Goal: Task Accomplishment & Management: Manage account settings

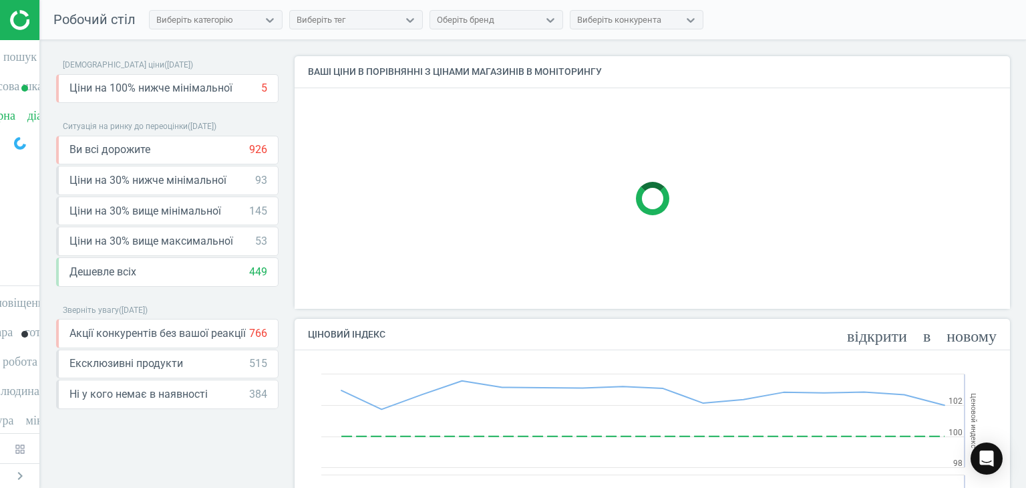
scroll to position [272, 726]
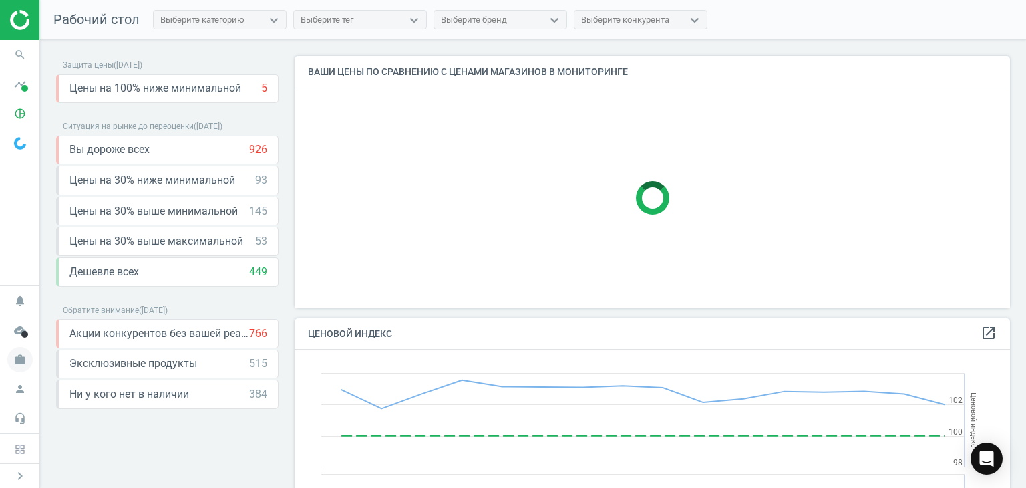
click at [16, 360] on icon "work" at bounding box center [19, 359] width 25 height 25
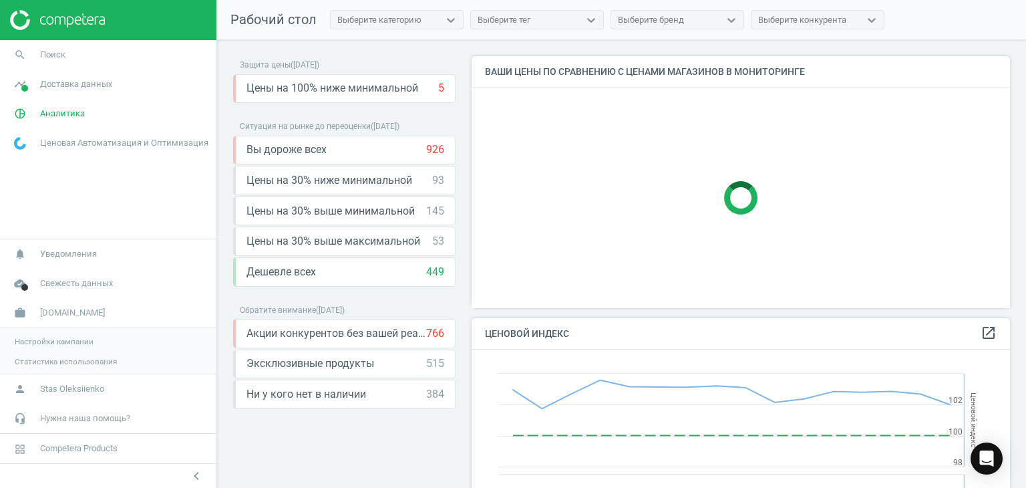
scroll to position [328, 549]
click at [43, 54] on span "Поиск" at bounding box center [52, 55] width 25 height 12
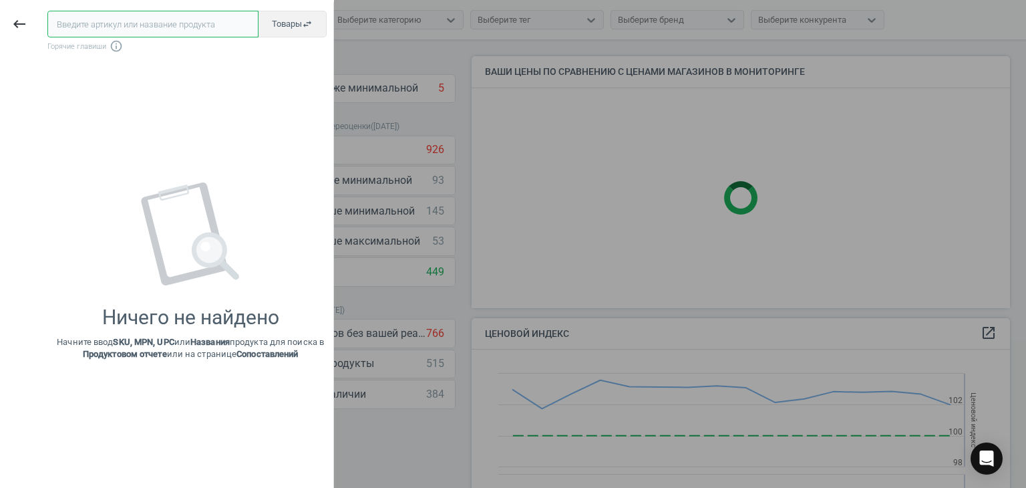
paste input "573575"
type input "573575"
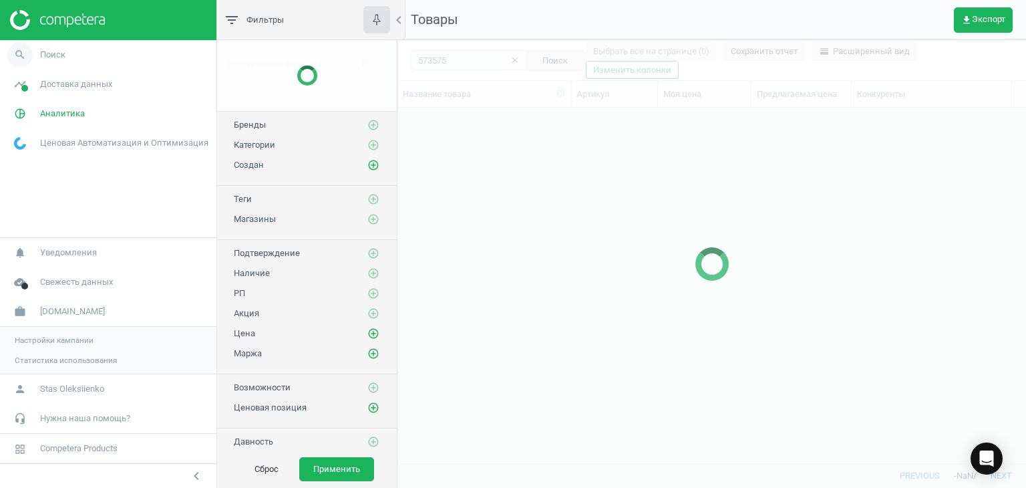
scroll to position [335, 619]
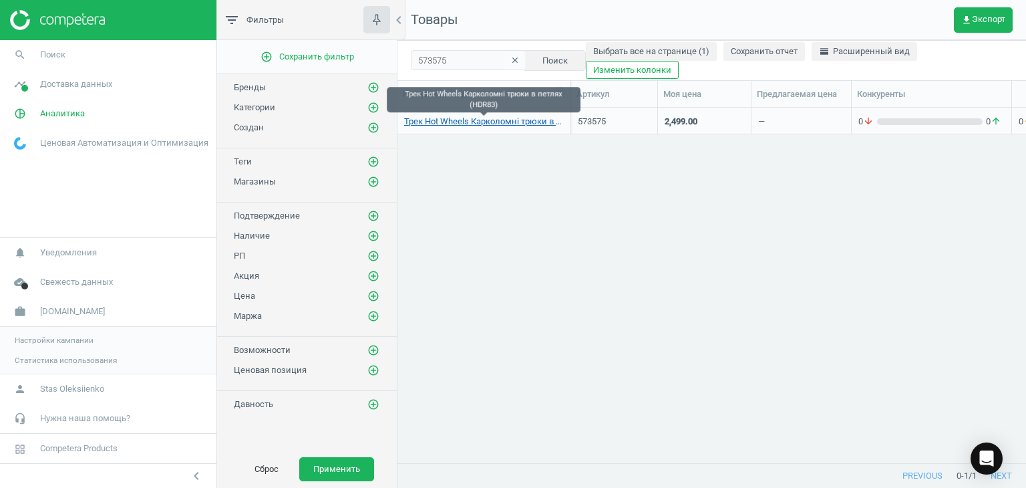
click at [476, 122] on link "Трек Hot Wheels Карколомні трюки в петлях (HDR83)" at bounding box center [484, 122] width 160 height 12
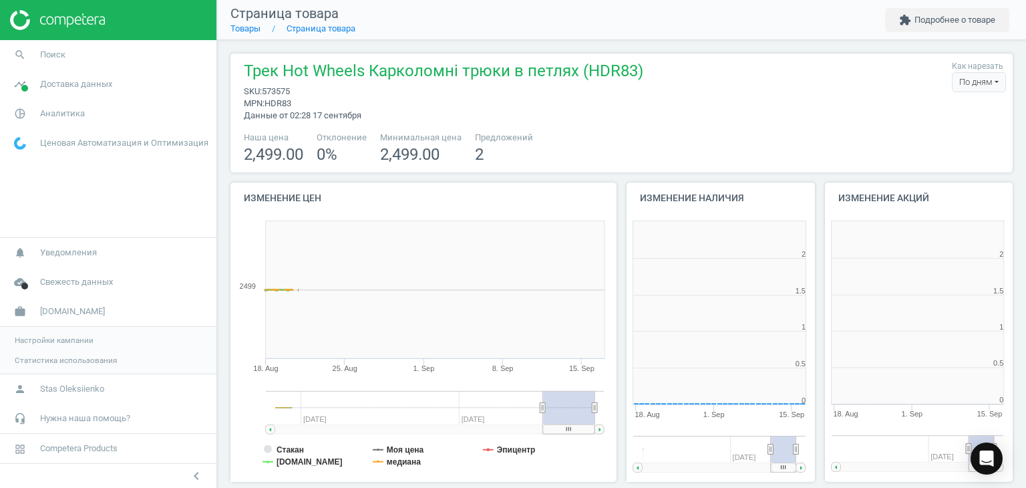
scroll to position [288, 206]
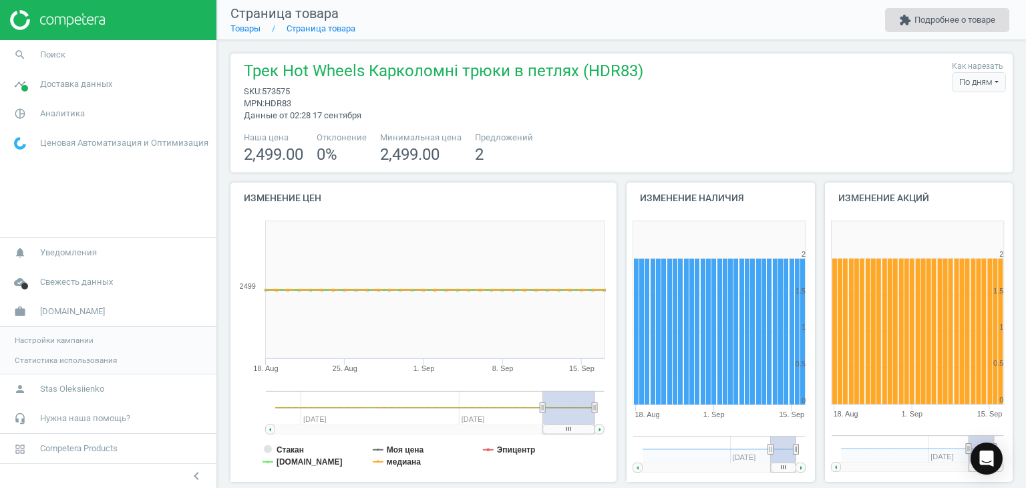
click at [953, 23] on button "extension Подробнее о товаре" at bounding box center [947, 20] width 124 height 24
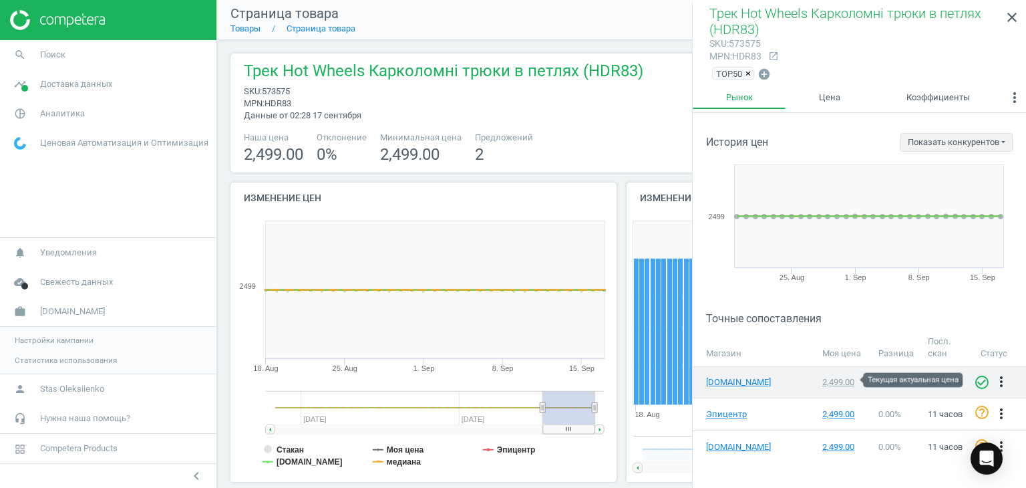
click at [830, 380] on div "2,499.00" at bounding box center [843, 382] width 43 height 12
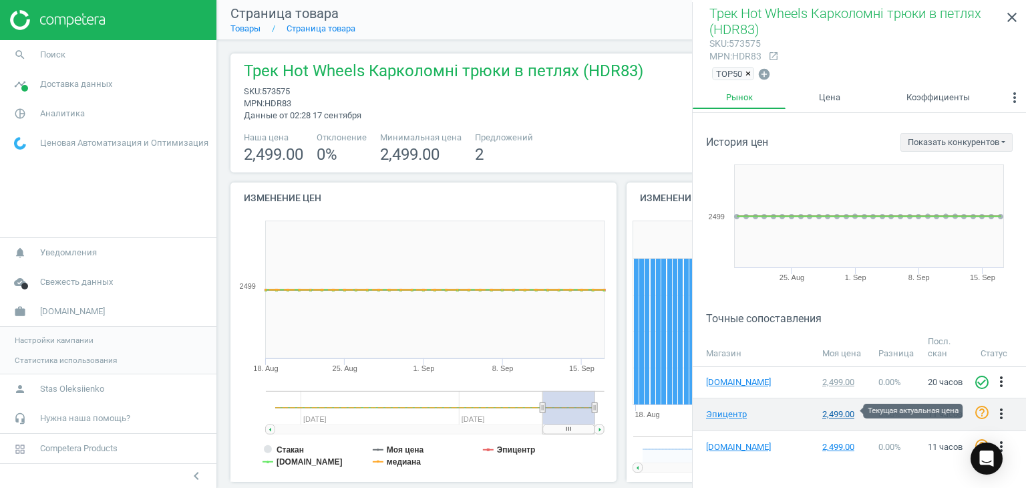
click at [836, 413] on div "2,499.00" at bounding box center [843, 414] width 43 height 12
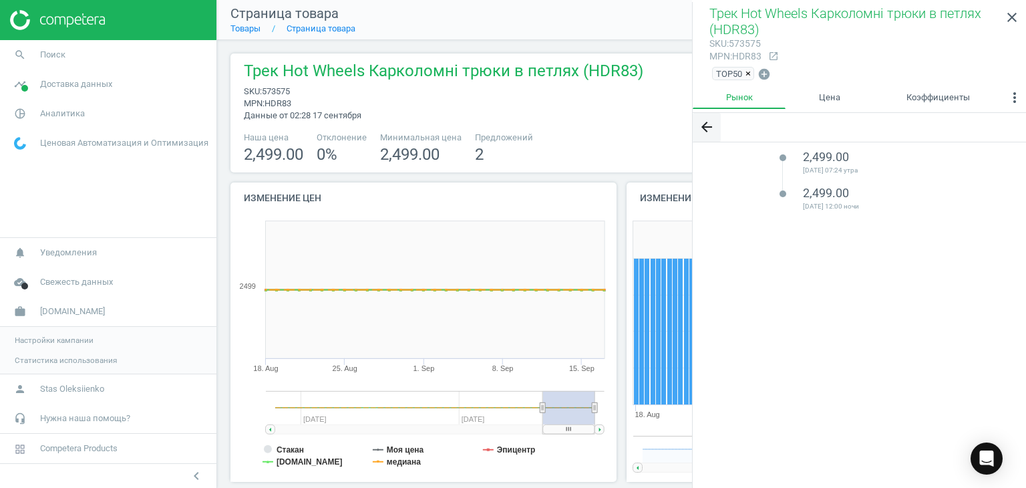
click at [704, 126] on icon "arrow_back" at bounding box center [707, 127] width 16 height 16
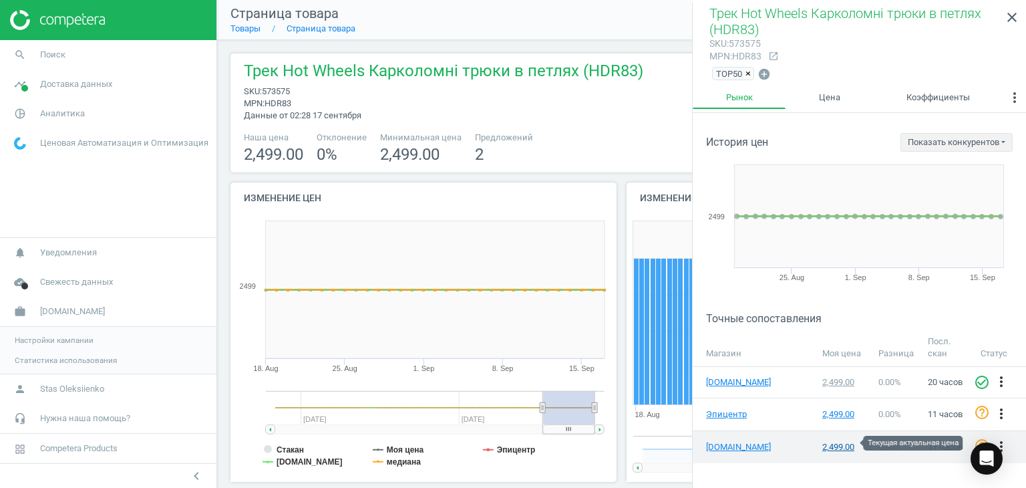
click at [841, 444] on div "2,499.00" at bounding box center [843, 447] width 43 height 12
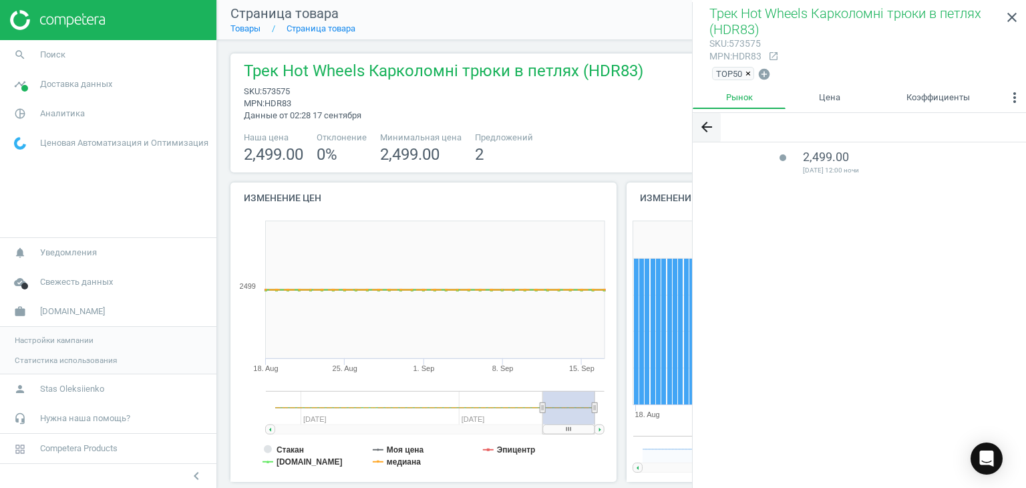
click at [706, 124] on icon "arrow_back" at bounding box center [707, 127] width 16 height 16
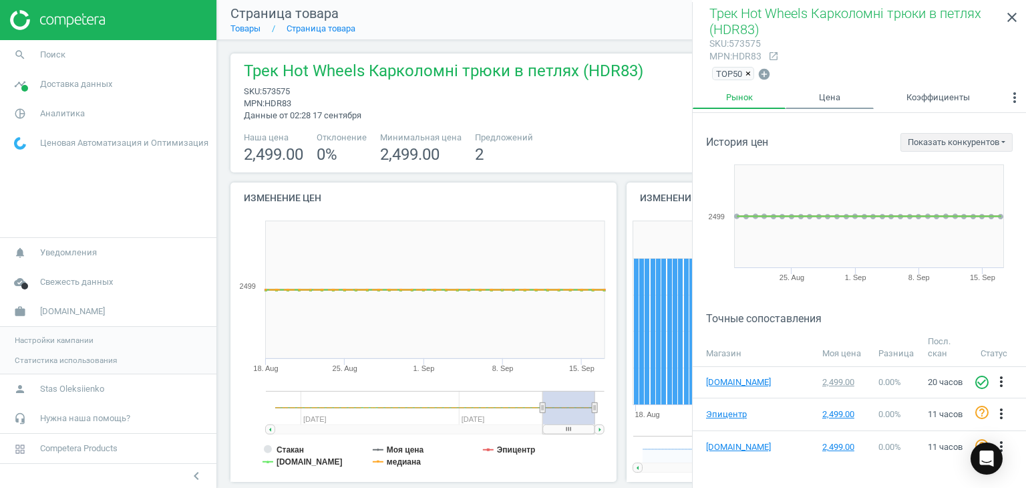
click at [831, 97] on link "Цена" at bounding box center [830, 97] width 88 height 23
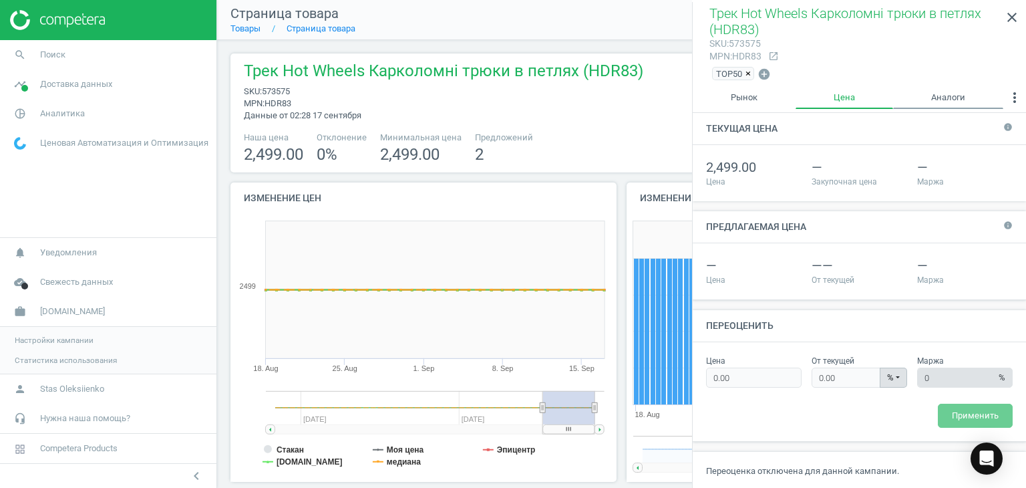
click at [955, 98] on link "Аналоги" at bounding box center [948, 97] width 110 height 23
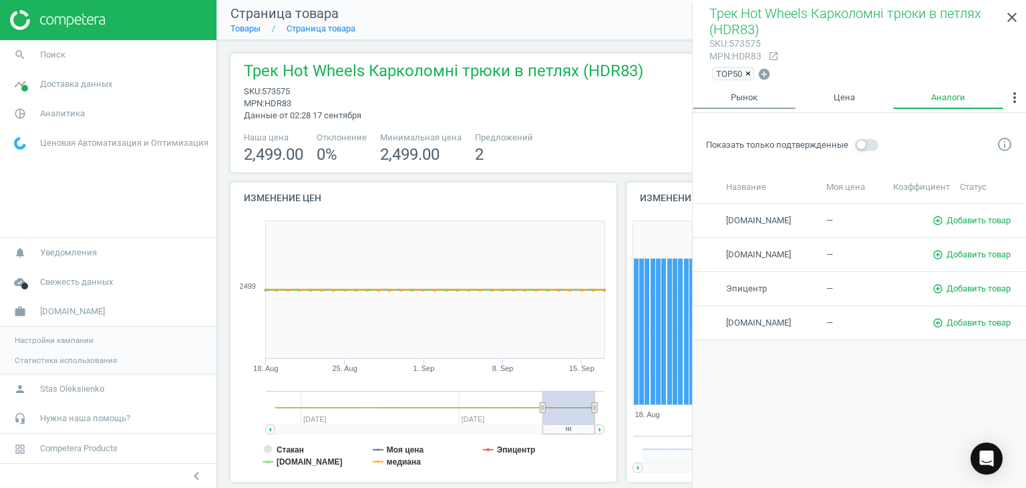
click at [746, 94] on link "Рынок" at bounding box center [744, 97] width 103 height 23
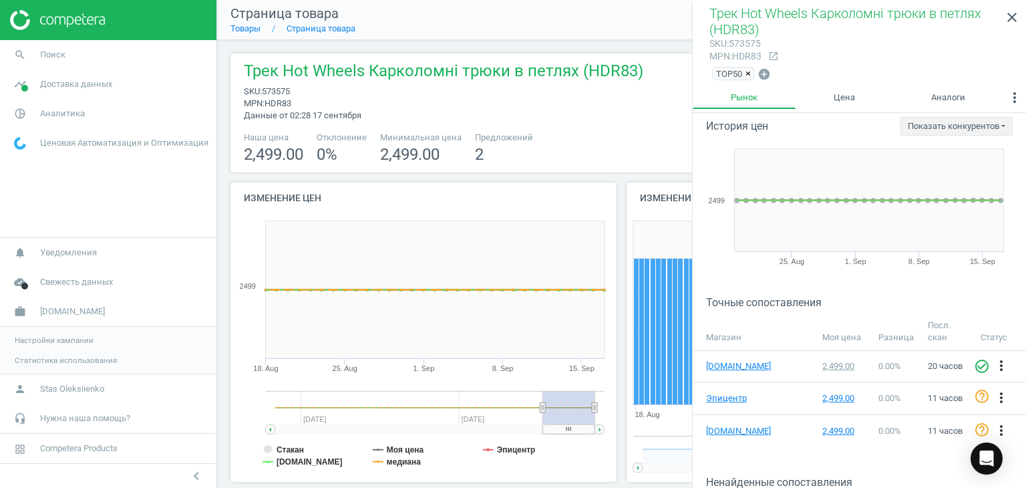
scroll to position [6, 0]
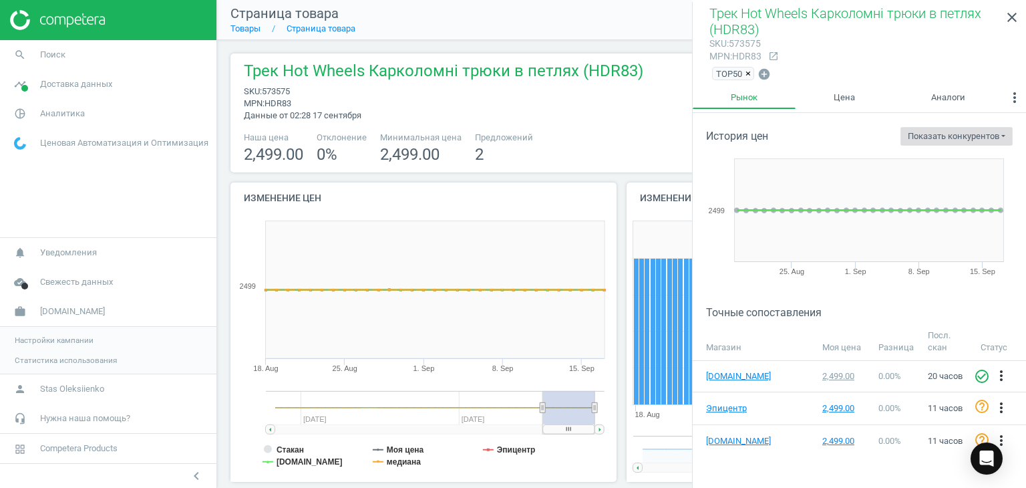
click at [994, 137] on button "Показать конкурентов" at bounding box center [957, 136] width 112 height 19
click at [880, 161] on input "checkbox" at bounding box center [884, 164] width 9 height 9
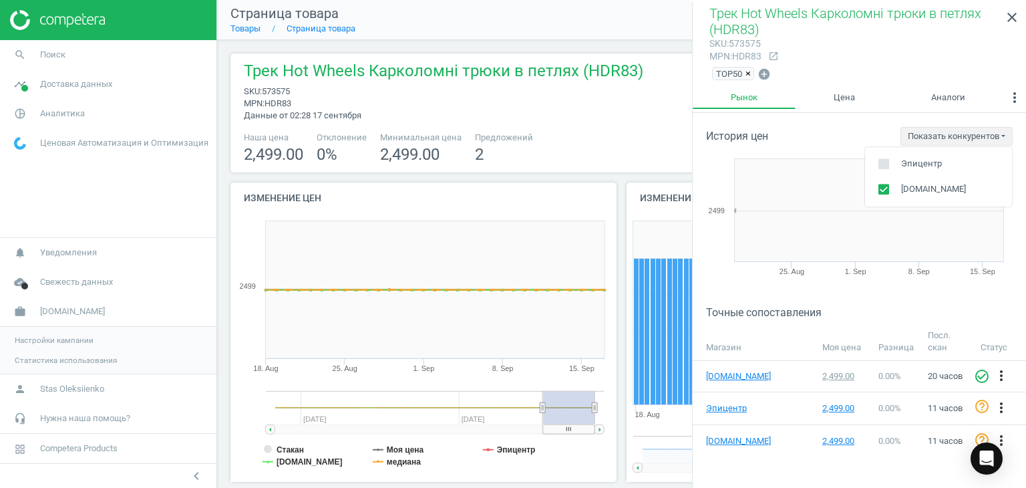
scroll to position [0, 0]
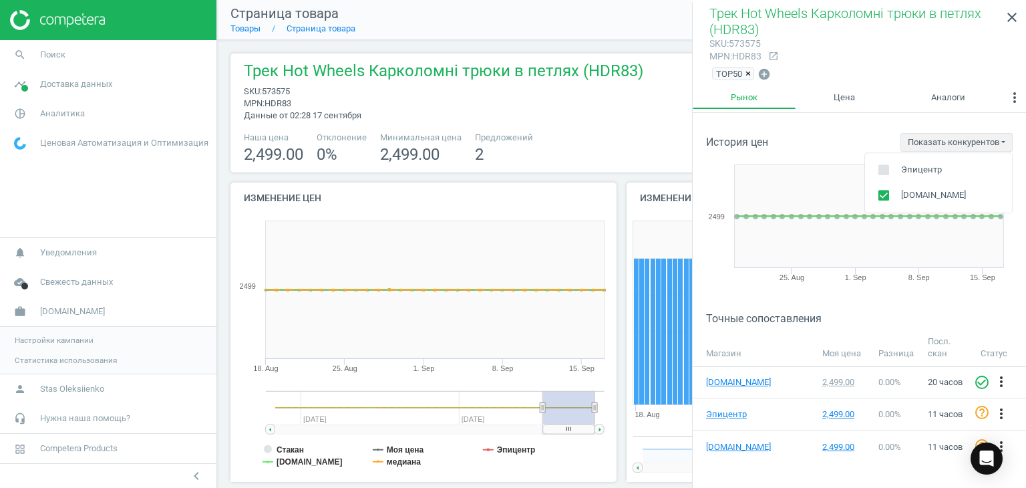
click at [880, 167] on input "checkbox" at bounding box center [884, 170] width 9 height 9
checkbox input "true"
click at [997, 136] on button "Показать конкурентов" at bounding box center [957, 142] width 112 height 19
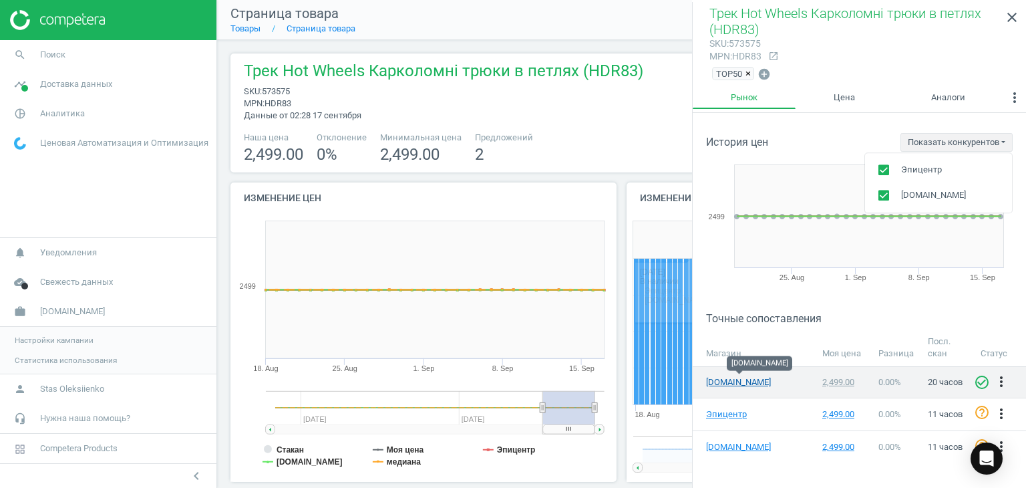
click at [722, 379] on link "[DOMAIN_NAME]" at bounding box center [739, 382] width 67 height 12
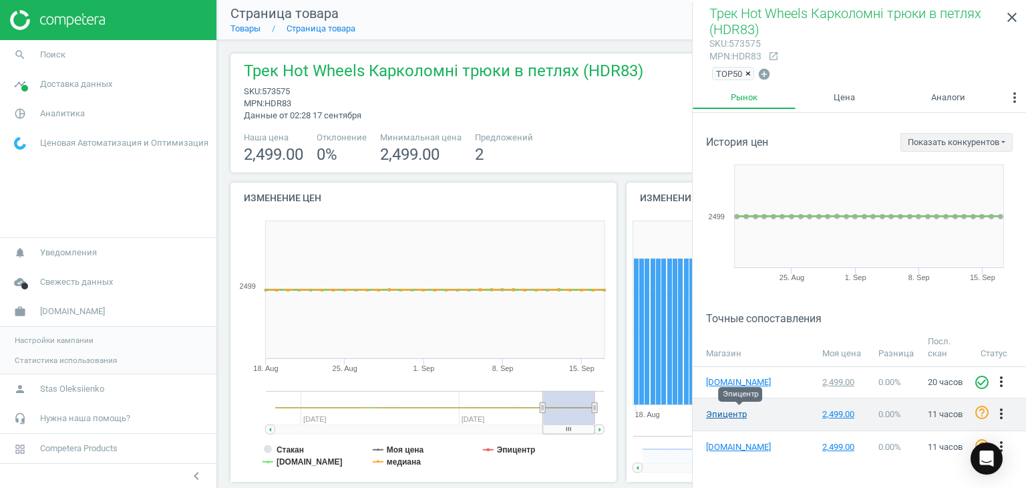
click at [735, 408] on link "Эпицентр" at bounding box center [739, 414] width 67 height 12
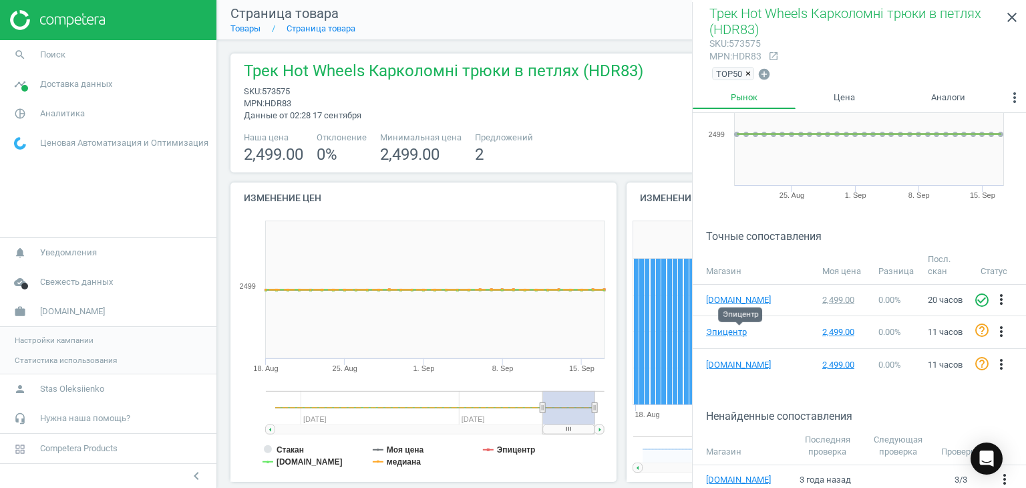
scroll to position [85, 0]
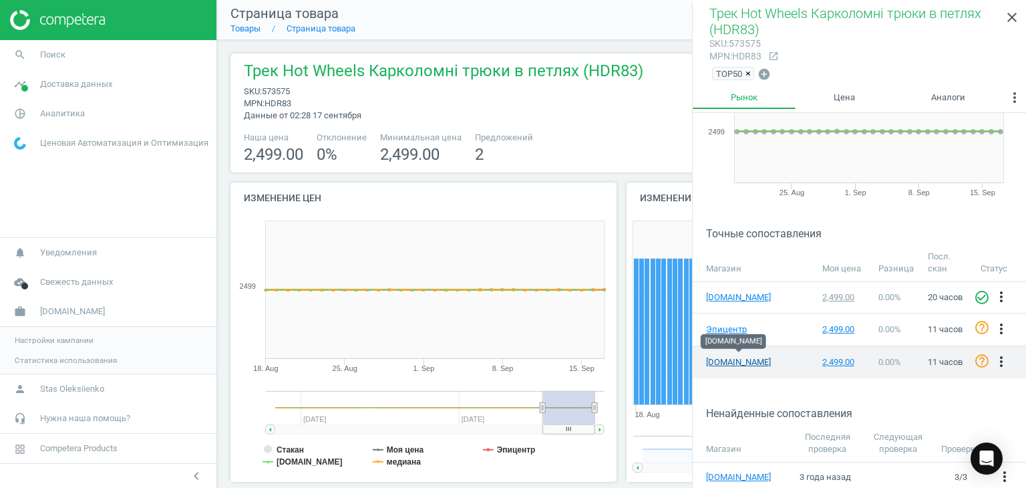
click at [738, 356] on link "[DOMAIN_NAME]" at bounding box center [739, 362] width 67 height 12
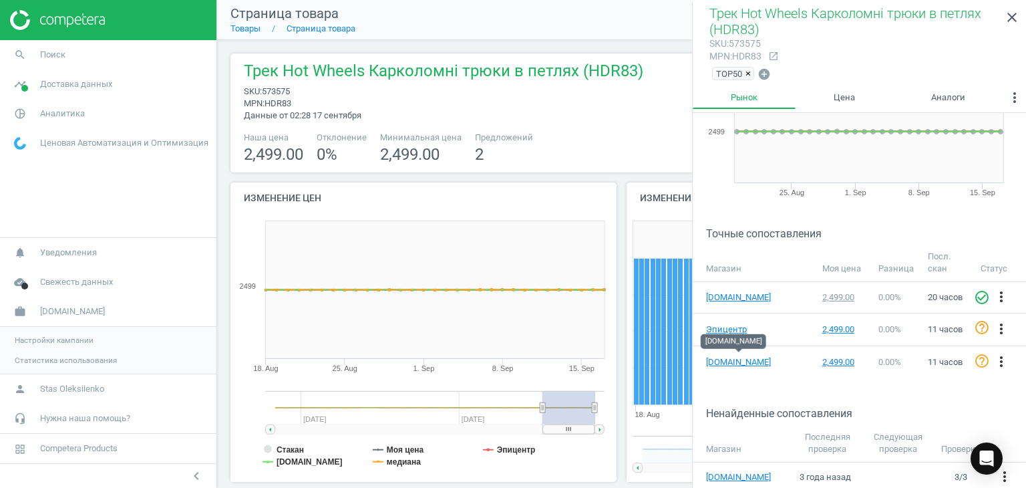
click at [62, 341] on span "Настройки кампании" at bounding box center [54, 340] width 79 height 11
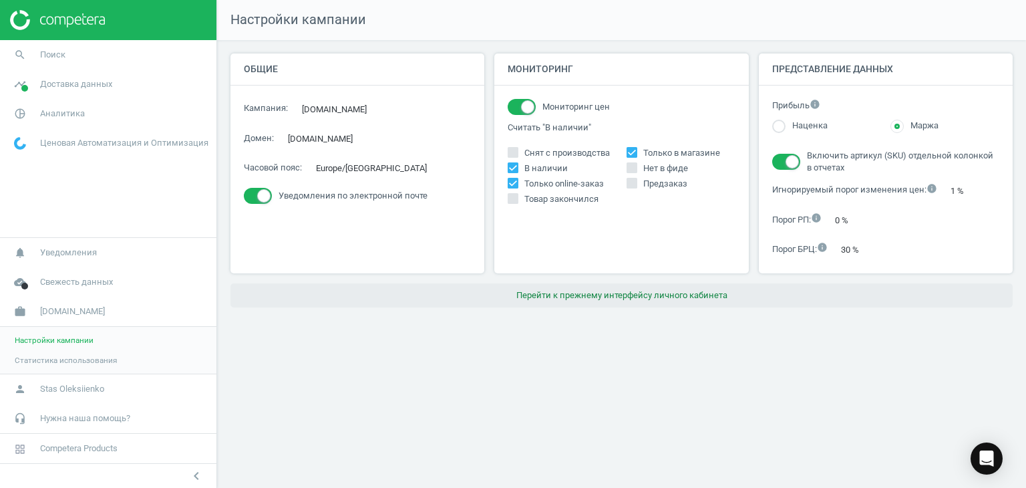
click at [603, 295] on button "Перейти к прежнему интерфейсу личного кабинета" at bounding box center [622, 295] width 782 height 24
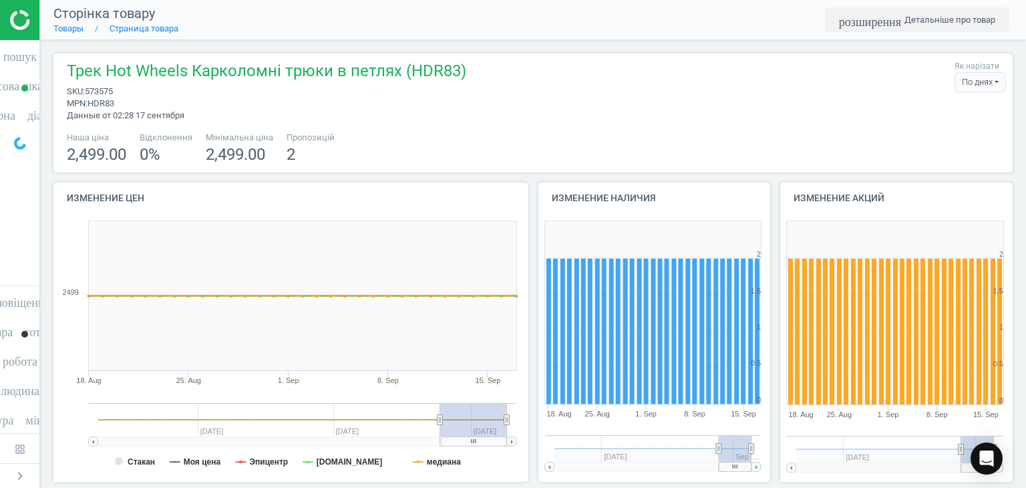
scroll to position [288, 250]
drag, startPoint x: 403, startPoint y: 73, endPoint x: 450, endPoint y: 71, distance: 46.8
click at [450, 71] on span "Трек Hot Wheels Карколомні трюки в петлях (HDR83)" at bounding box center [267, 72] width 400 height 25
copy span "HDR83"
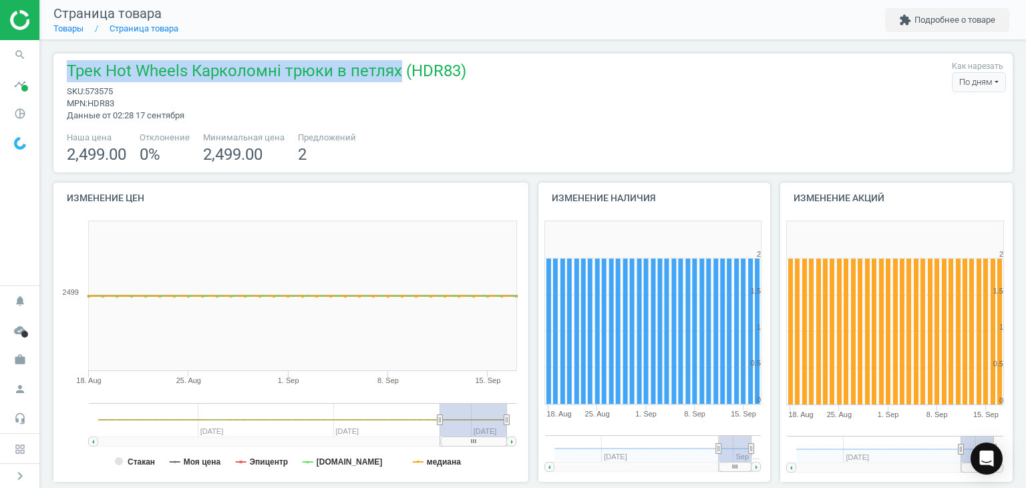
drag, startPoint x: 68, startPoint y: 73, endPoint x: 392, endPoint y: 71, distance: 324.0
click at [392, 71] on span "Трек Hot Wheels Карколомні трюки в петлях (HDR83)" at bounding box center [267, 72] width 400 height 25
copy span "Трек Hot Wheels Карколомні трюки в петлях"
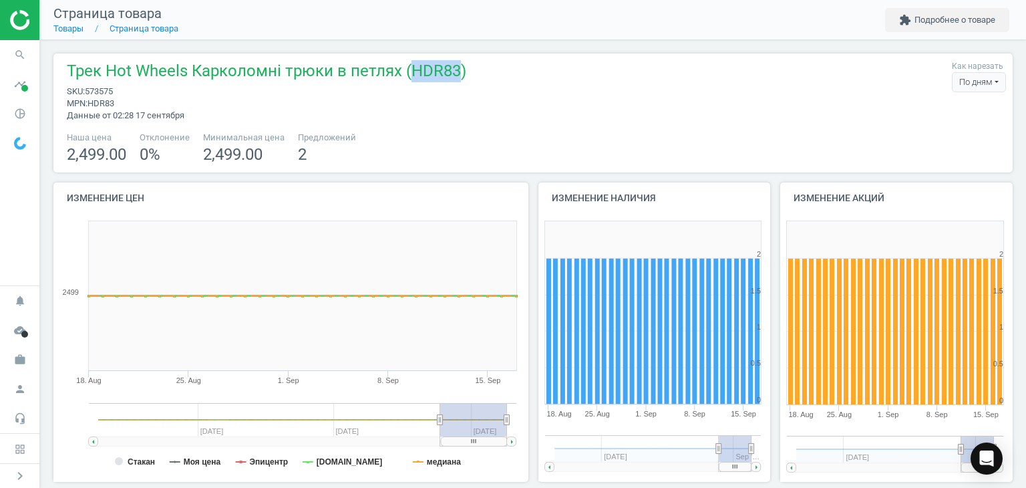
drag, startPoint x: 404, startPoint y: 69, endPoint x: 451, endPoint y: 68, distance: 46.8
click at [452, 68] on span "Трек Hot Wheels Карколомні трюки в петлях (HDR83)" at bounding box center [267, 72] width 400 height 25
copy span "HDR83"
click at [968, 17] on button "extension Подробнее о товаре" at bounding box center [947, 20] width 124 height 24
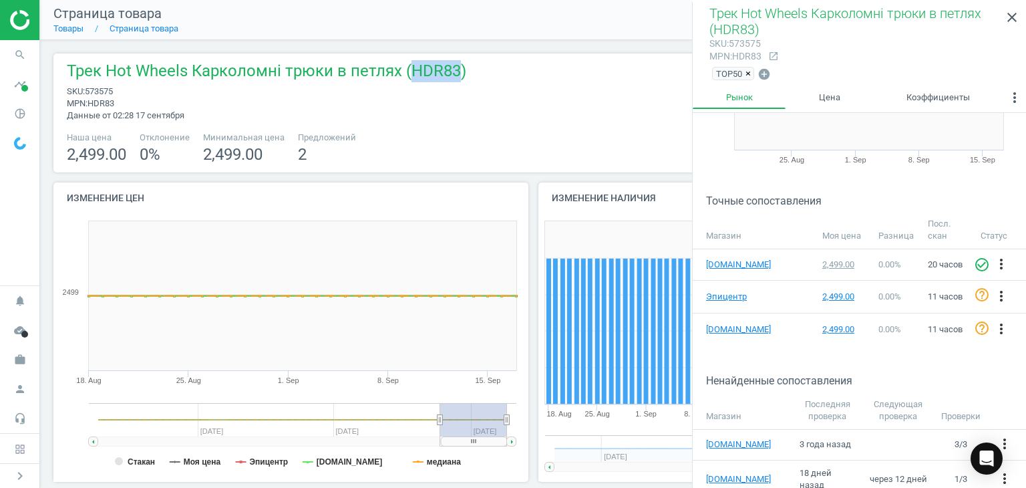
scroll to position [128, 0]
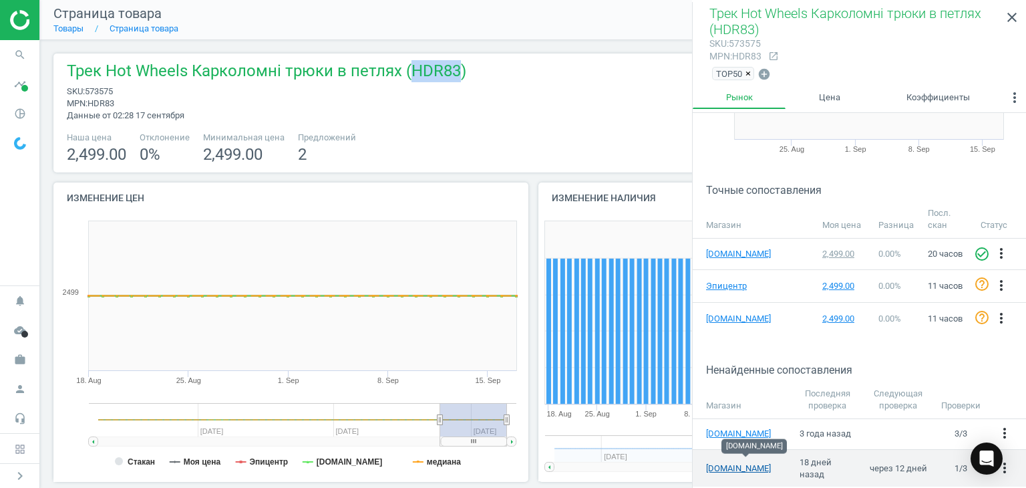
click at [736, 464] on link "[DOMAIN_NAME]" at bounding box center [746, 468] width 80 height 12
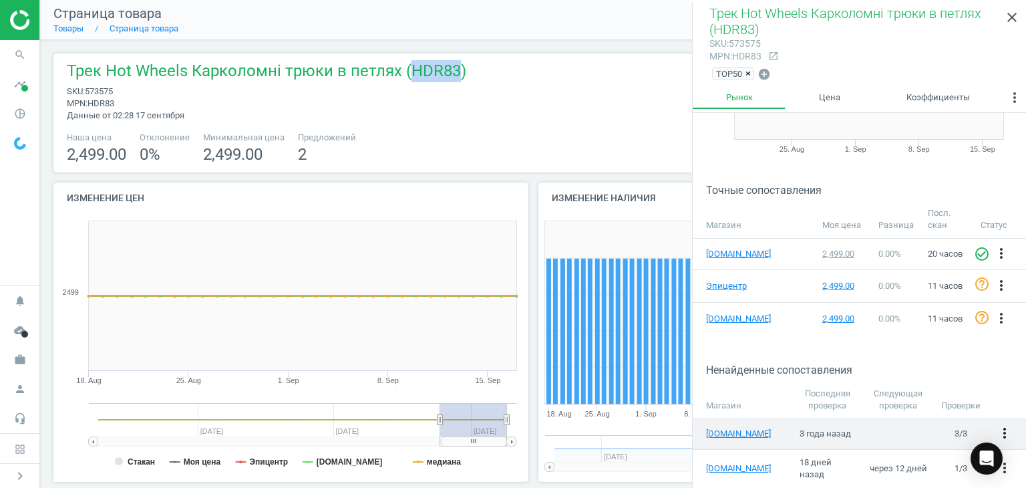
click at [997, 427] on icon "more_vert" at bounding box center [1005, 433] width 16 height 16
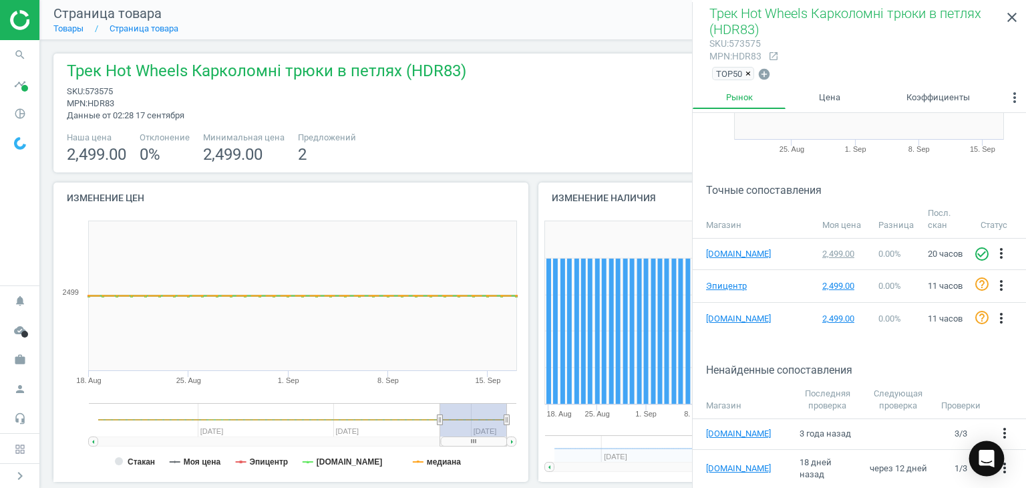
click at [988, 460] on icon "Open Intercom Messenger" at bounding box center [986, 458] width 15 height 17
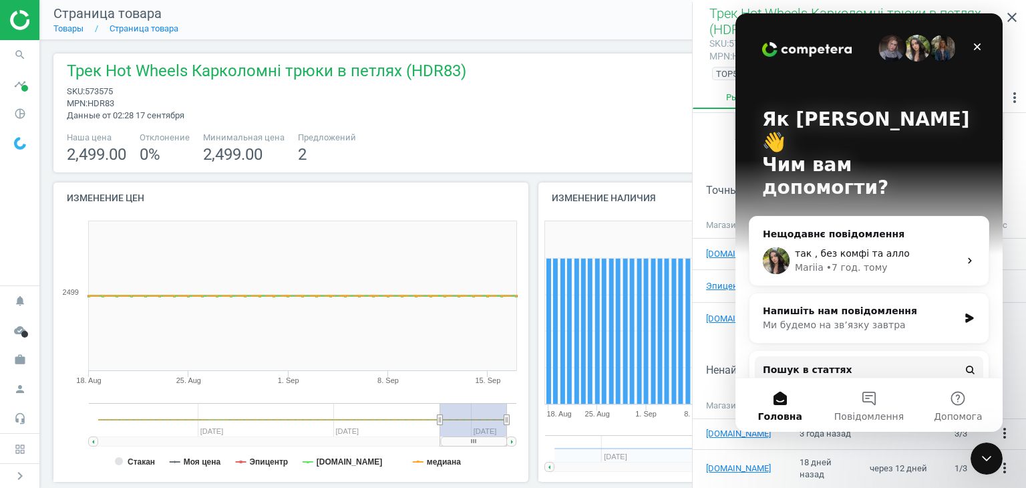
scroll to position [0, 0]
click at [995, 466] on div "Закрити програму для спілкування Intercom" at bounding box center [987, 458] width 32 height 32
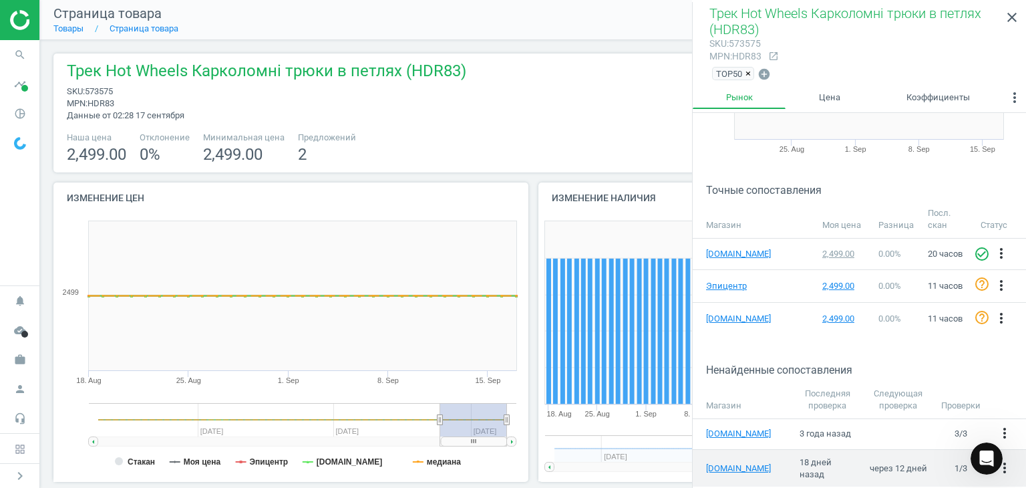
click at [949, 464] on td "1 / 3" at bounding box center [961, 468] width 53 height 37
click at [1004, 463] on div "more_vert" at bounding box center [1006, 468] width 26 height 17
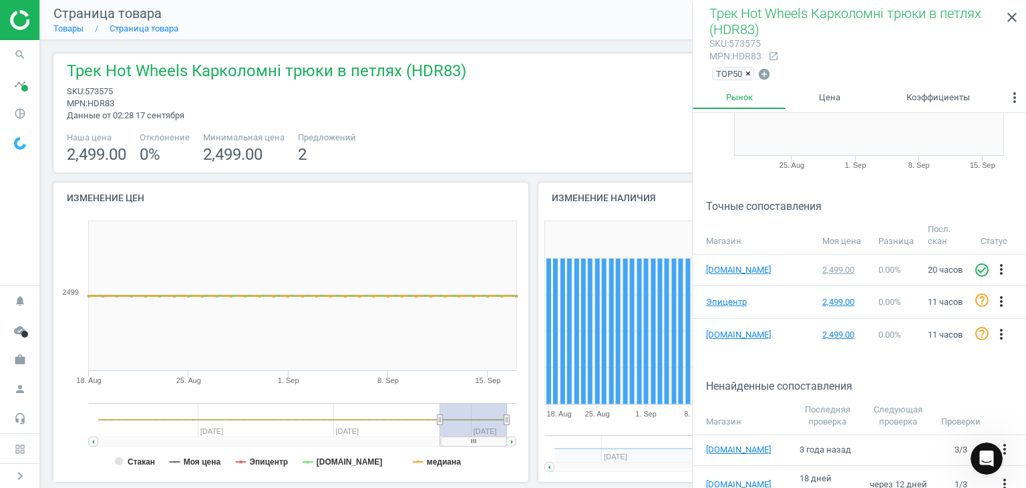
scroll to position [113, 0]
click at [998, 477] on icon "more_vert" at bounding box center [1005, 483] width 16 height 16
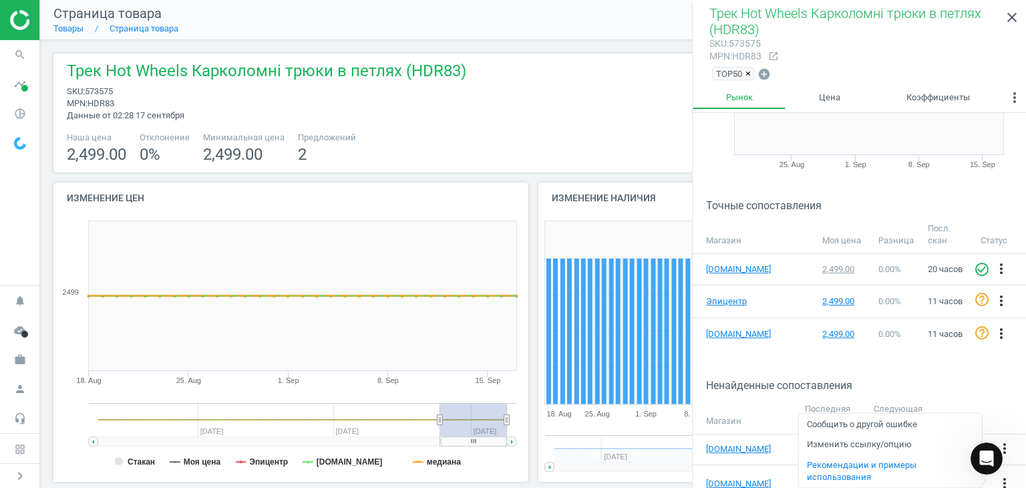
click at [899, 444] on link "Изменить ссылку/опцию" at bounding box center [889, 444] width 183 height 21
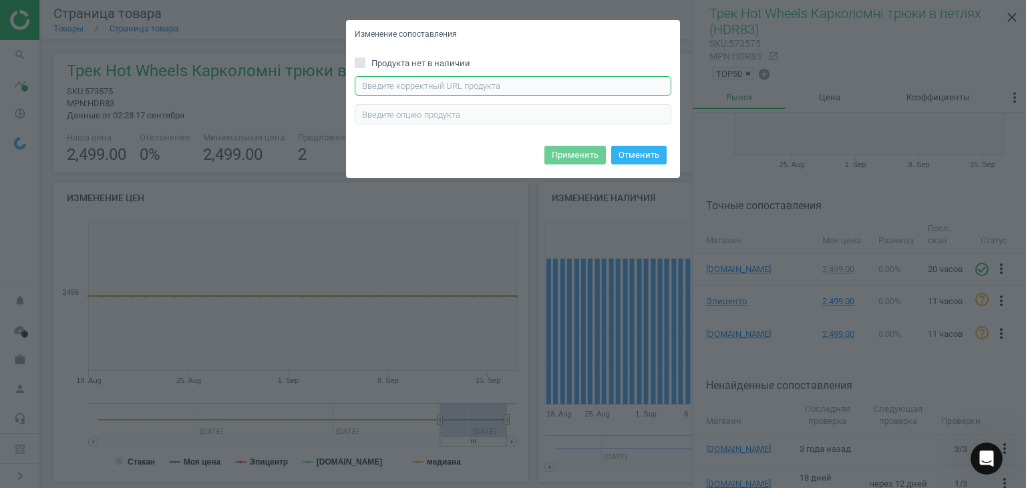
click at [516, 82] on input "text" at bounding box center [513, 86] width 317 height 20
paste input "https://old.antoshka.ua/ua/igroviy-nabir-hotwheels-neymovirni-trjuki-u-petlyah6…"
type input "https://old.antoshka.ua/ua/igroviy-nabir-hotwheels-neymovirni-trjuki-u-petlyah6…"
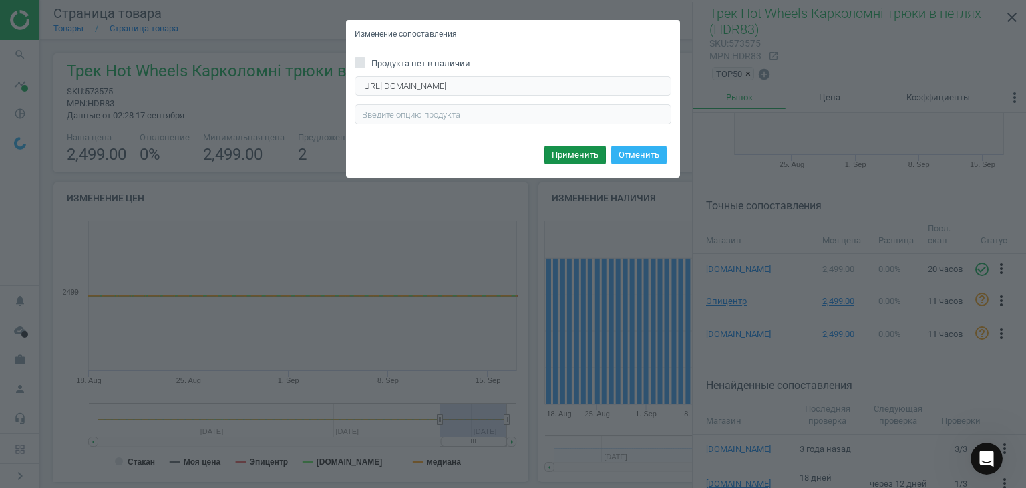
click at [581, 152] on button "Применить" at bounding box center [575, 155] width 61 height 19
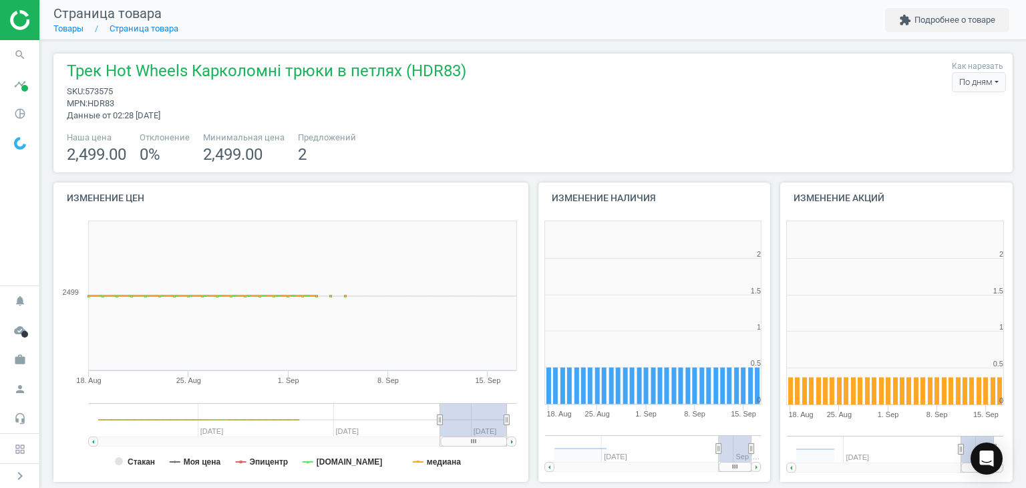
scroll to position [288, 250]
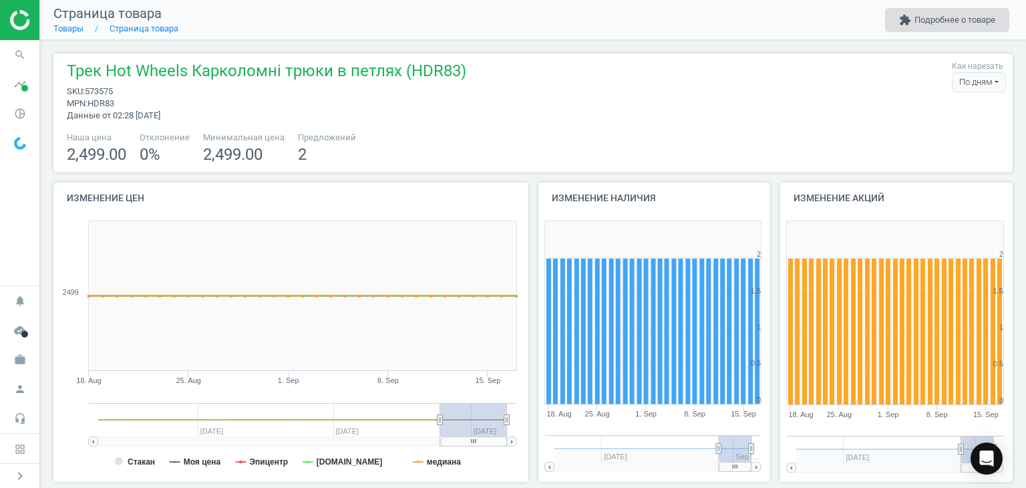
click at [944, 22] on button "extension Подробнее о товаре" at bounding box center [947, 20] width 124 height 24
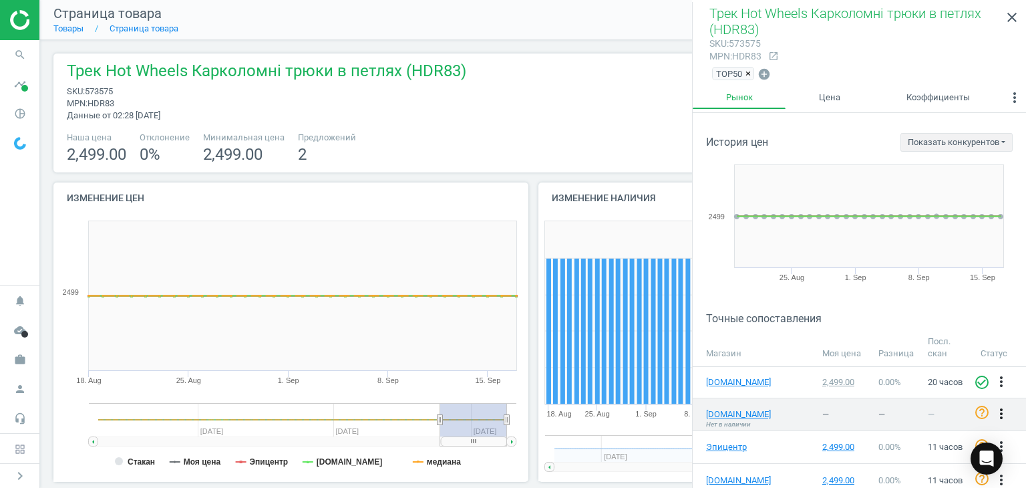
click at [995, 410] on icon "more_vert" at bounding box center [1001, 414] width 16 height 16
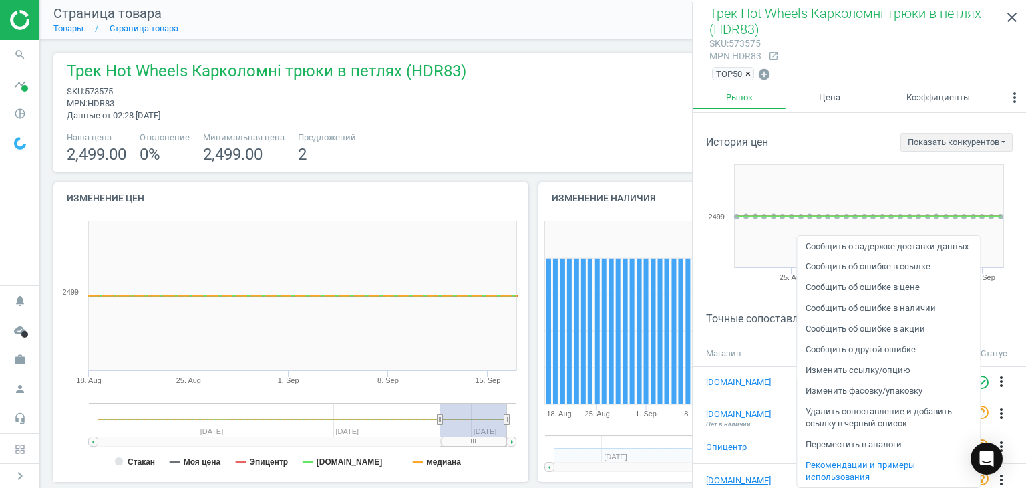
click at [874, 369] on link "Изменить ссылку/опцию" at bounding box center [888, 370] width 183 height 21
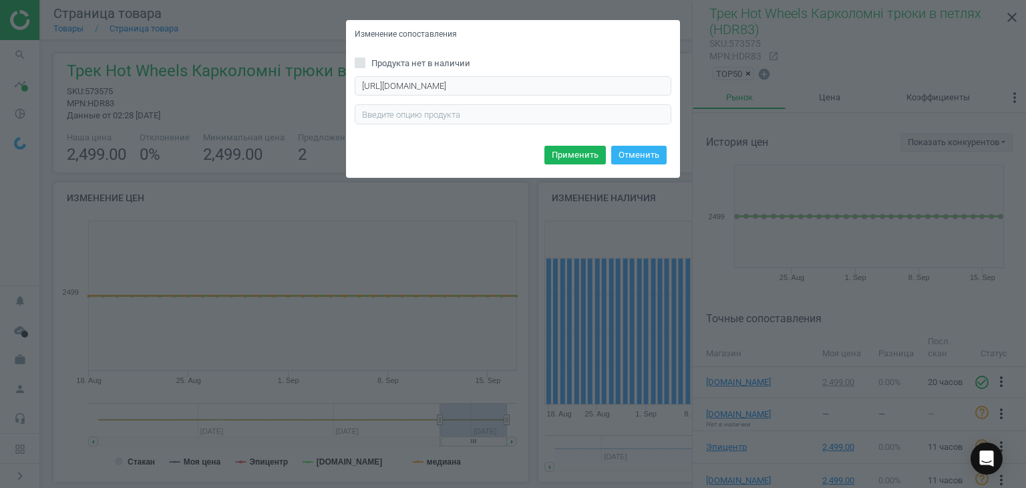
click at [361, 61] on input "Продукта нет в наличии" at bounding box center [360, 62] width 9 height 9
checkbox input "true"
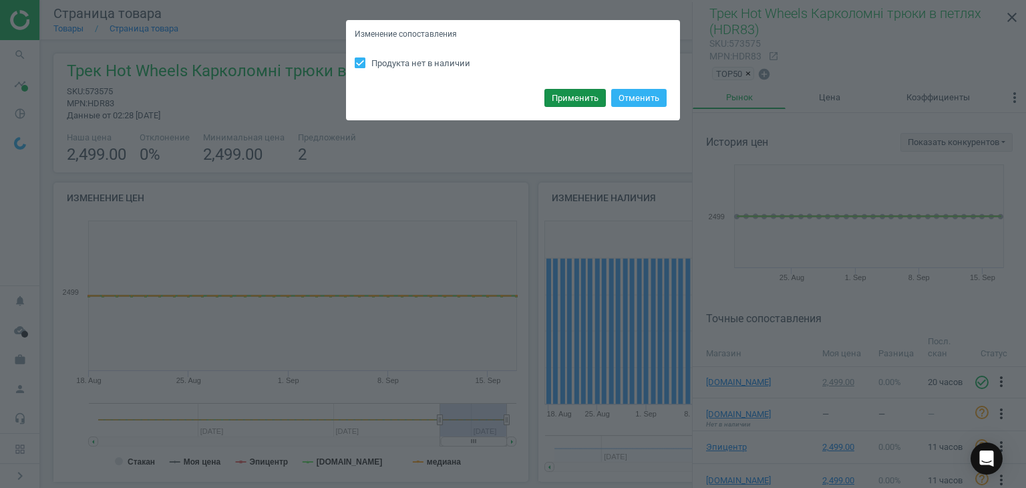
click at [591, 100] on button "Применить" at bounding box center [575, 98] width 61 height 19
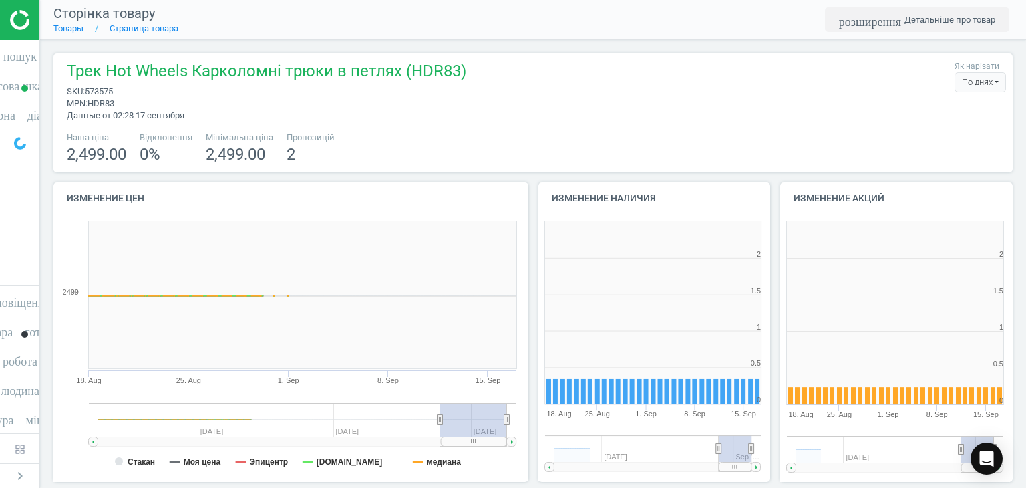
scroll to position [288, 250]
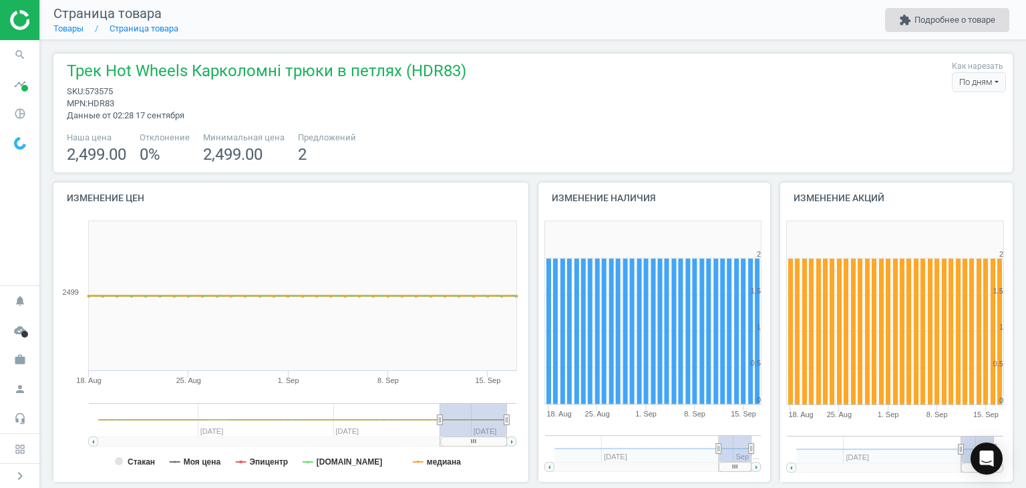
click at [942, 17] on button "extension Подробнее о товаре" at bounding box center [947, 20] width 124 height 24
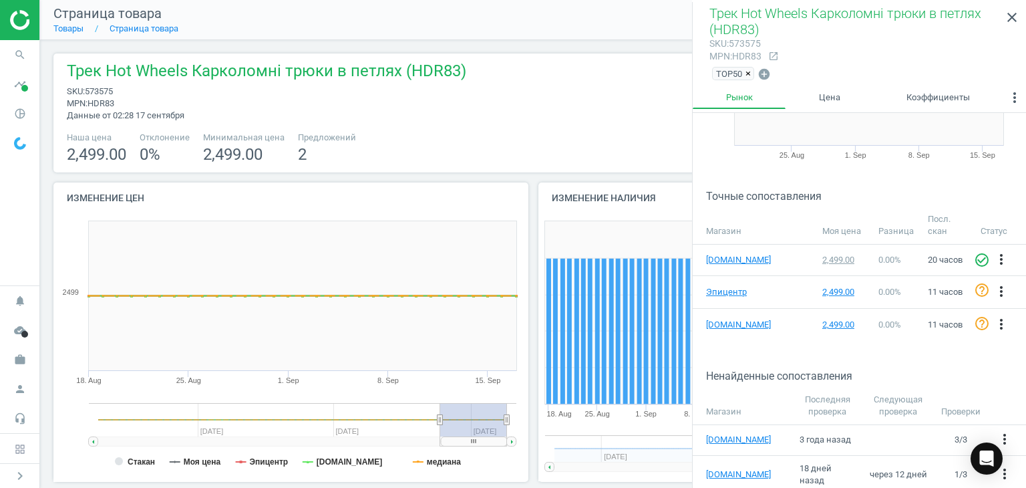
scroll to position [118, 0]
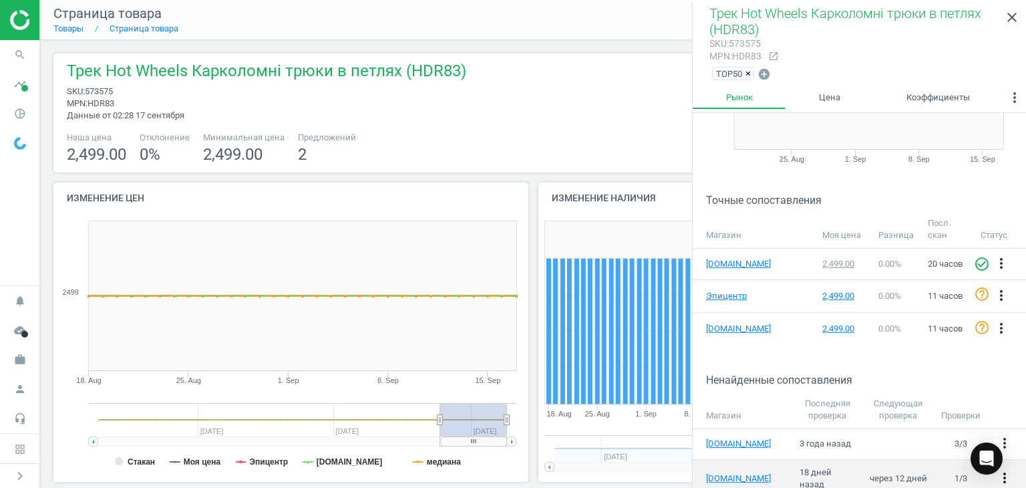
click at [997, 476] on icon "more_vert" at bounding box center [1005, 478] width 16 height 16
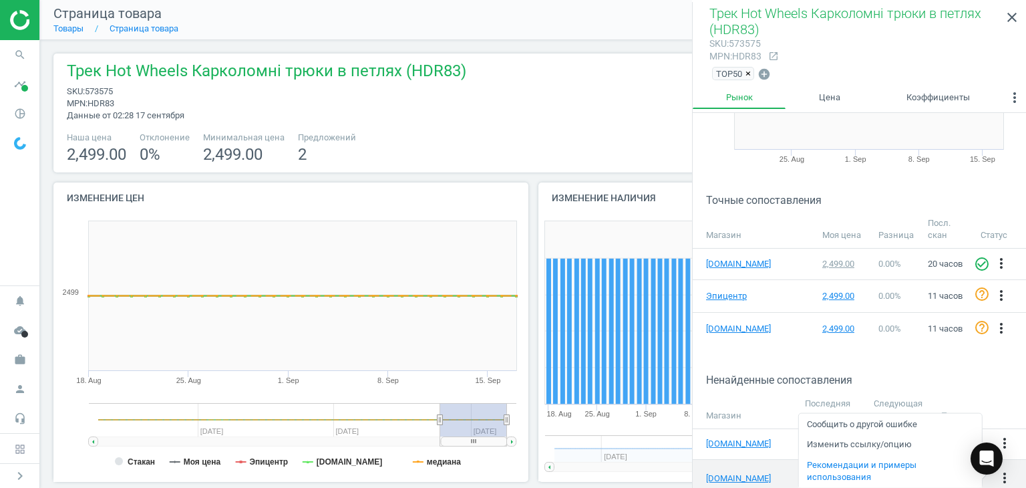
click at [894, 464] on link "Рекомендации и примеры использования" at bounding box center [889, 470] width 183 height 33
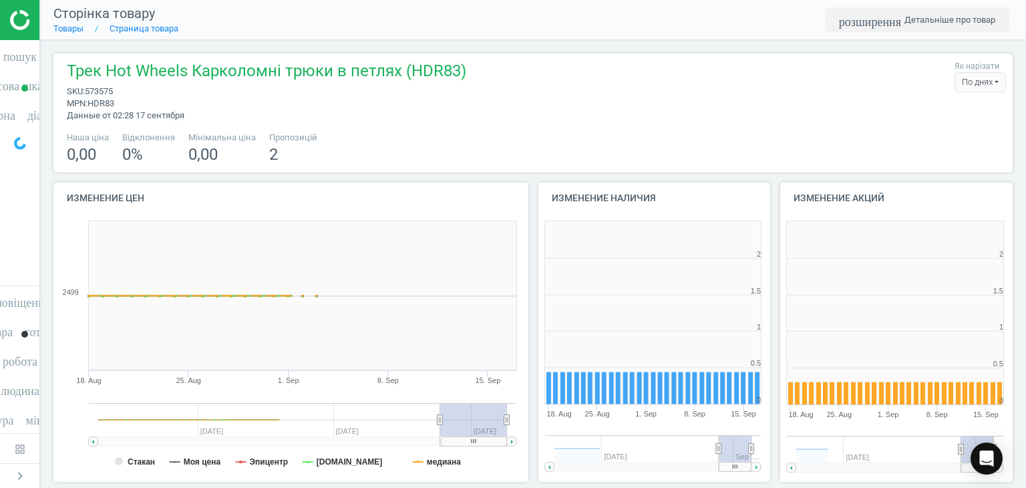
scroll to position [288, 250]
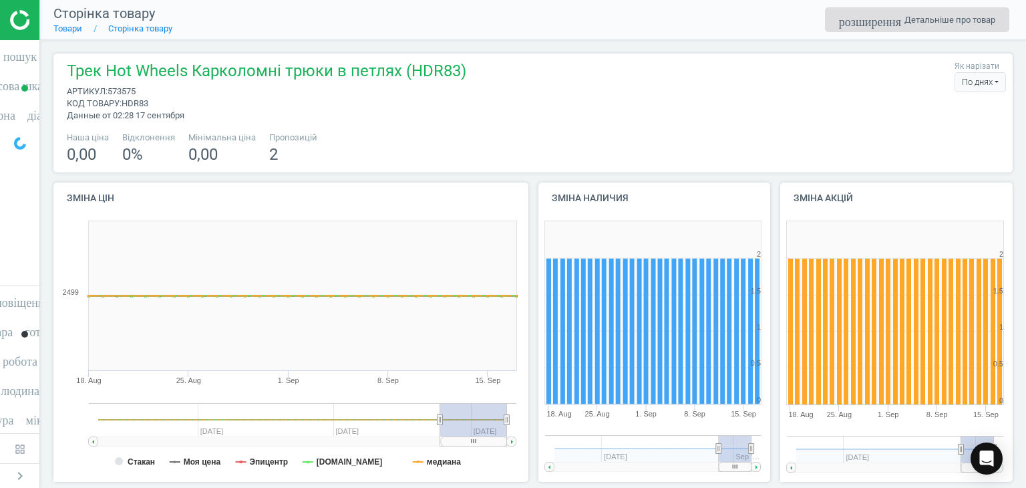
click at [943, 18] on font "Детальніше про товар" at bounding box center [950, 20] width 91 height 10
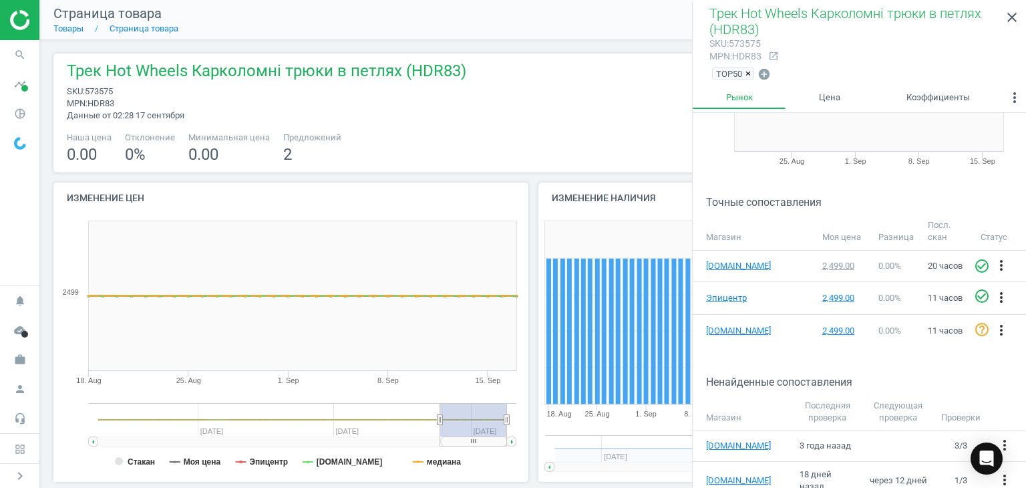
scroll to position [115, 0]
click at [997, 476] on icon "more_vert" at bounding box center [1005, 481] width 16 height 16
click at [893, 445] on link "Изменить ссылку/опцию" at bounding box center [889, 444] width 183 height 21
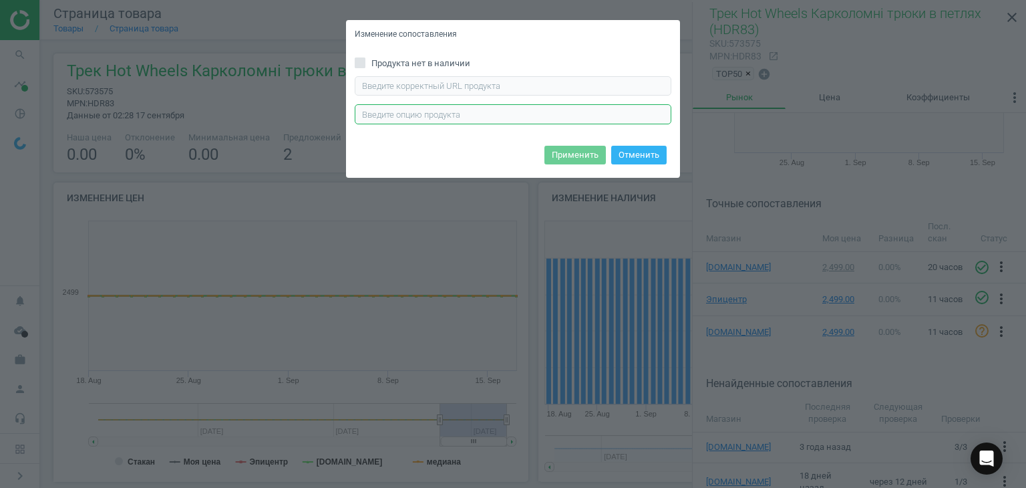
click at [454, 117] on input "text" at bounding box center [513, 114] width 317 height 20
click at [462, 87] on input "text" at bounding box center [513, 86] width 317 height 20
type input "https://old.antoshka.ua/ua/igroviy-nabir-hotwheels-neymovirni-trjuki-u-petlyah6…"
click at [572, 155] on button "Применить" at bounding box center [575, 155] width 61 height 19
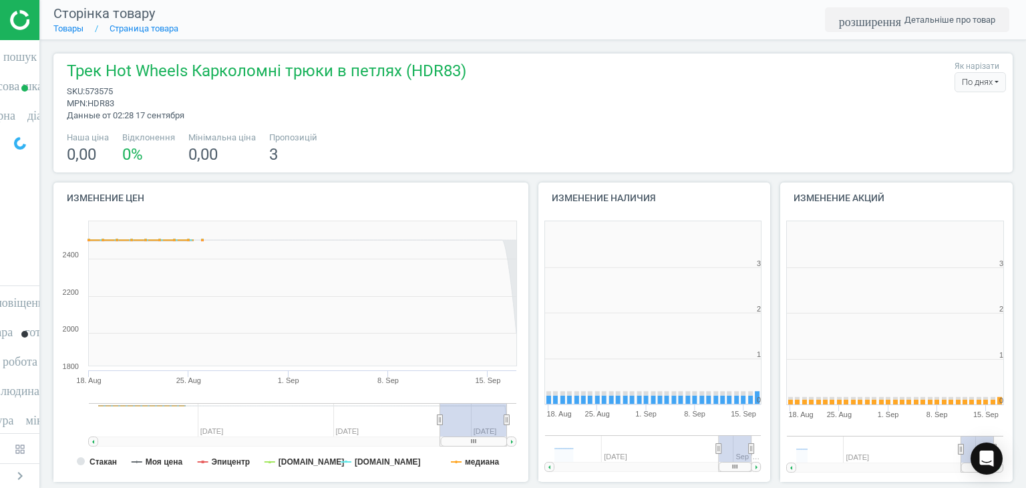
scroll to position [288, 250]
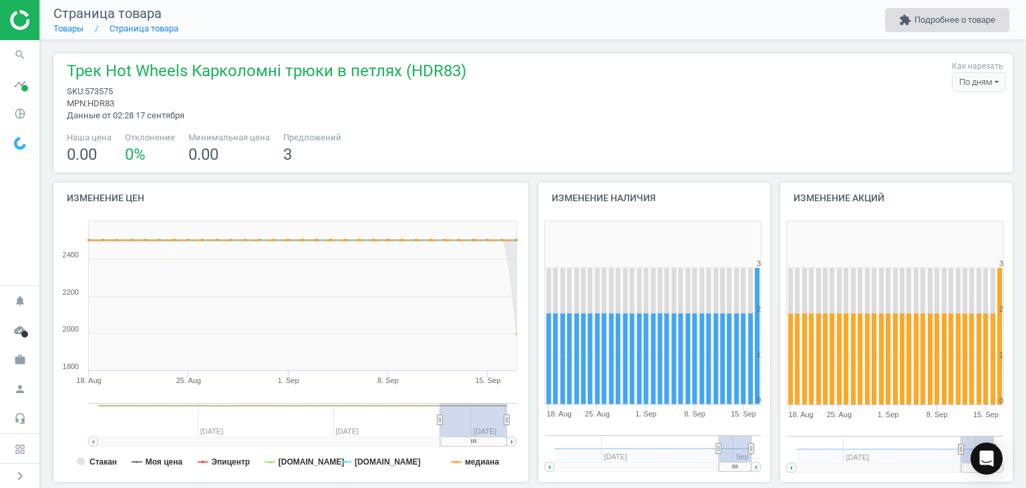
click at [975, 15] on button "extension Подробнее о товаре" at bounding box center [947, 20] width 124 height 24
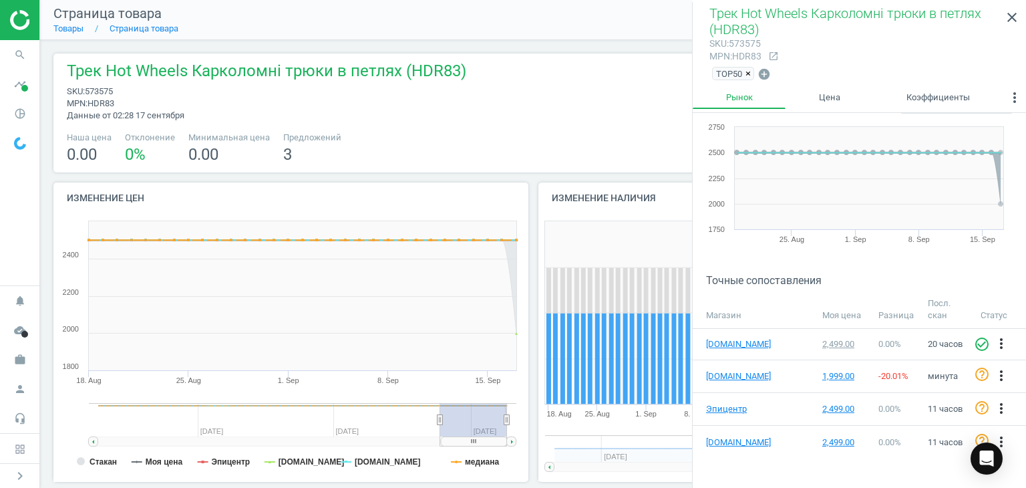
scroll to position [37, 0]
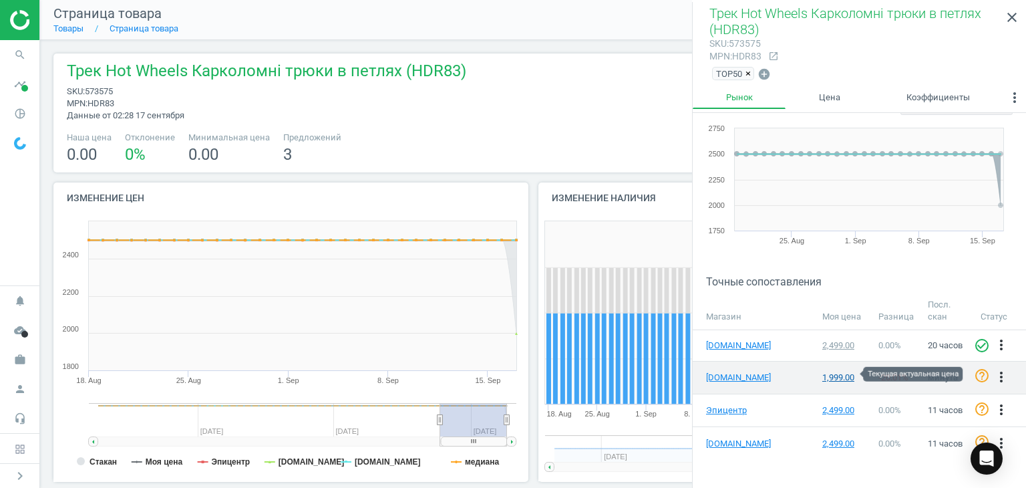
click at [842, 376] on div "1,999.00" at bounding box center [843, 377] width 43 height 12
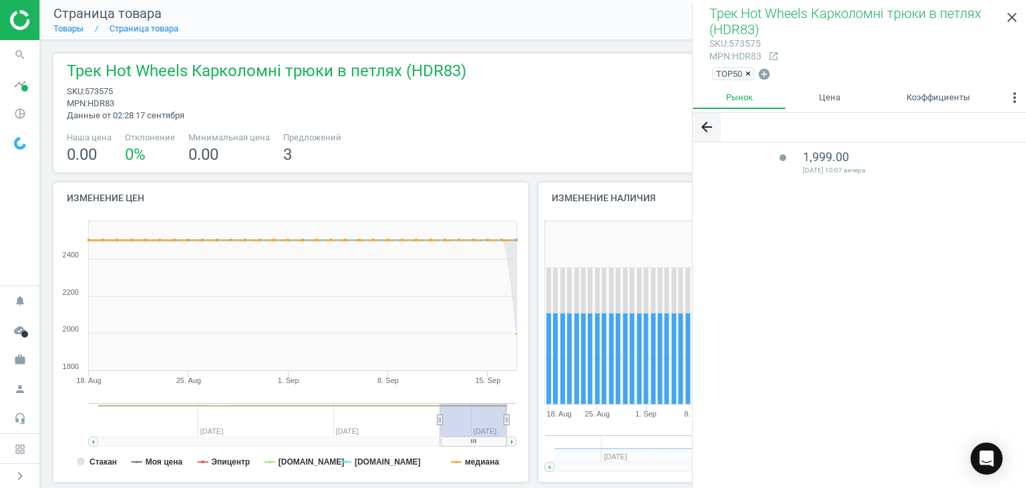
click at [706, 124] on icon "arrow_back" at bounding box center [707, 127] width 16 height 16
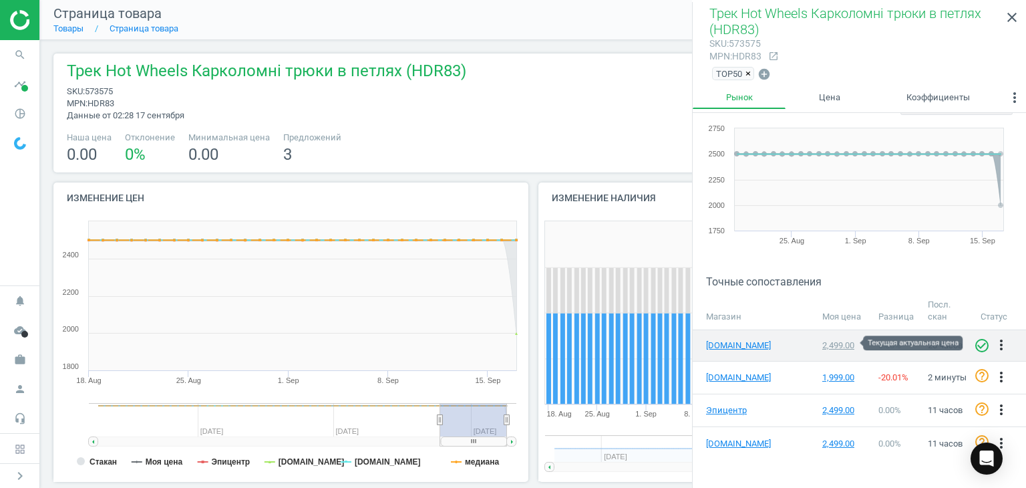
click at [834, 343] on div "2,499.00" at bounding box center [843, 345] width 43 height 12
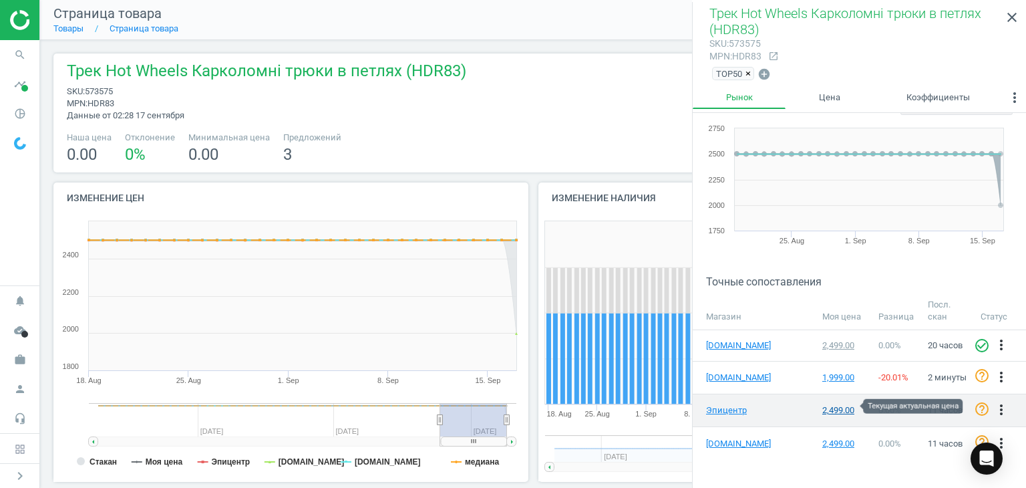
click at [833, 406] on div "2,499.00" at bounding box center [843, 410] width 43 height 12
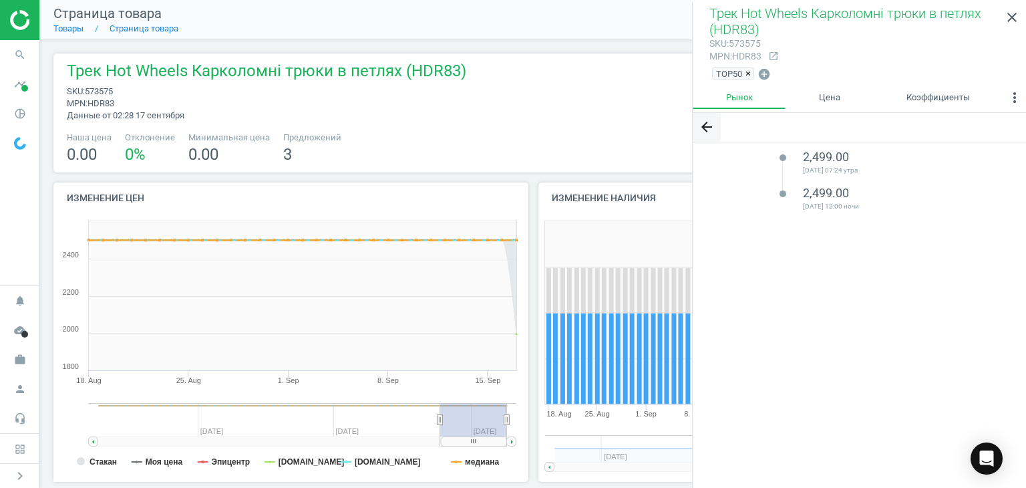
click at [708, 124] on icon "arrow_back" at bounding box center [707, 127] width 16 height 16
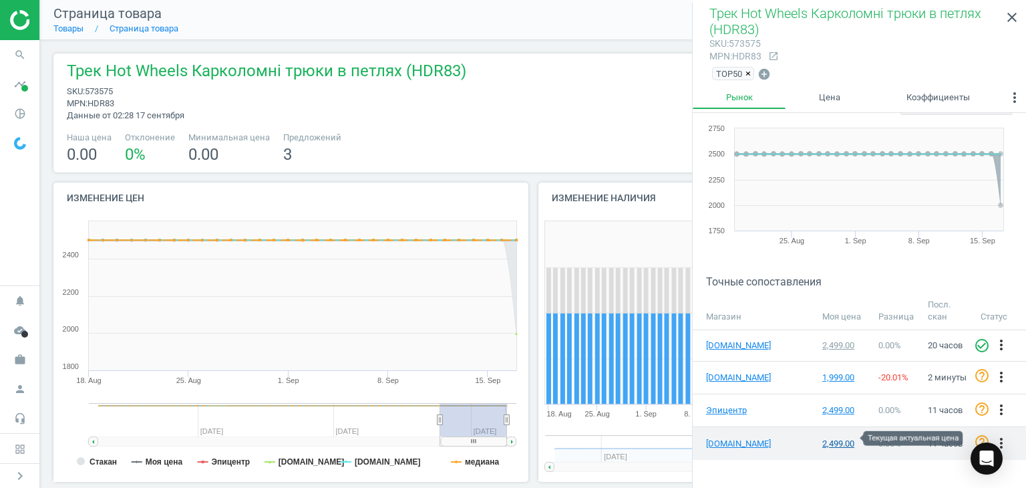
click at [840, 438] on div "2,499.00" at bounding box center [843, 444] width 43 height 12
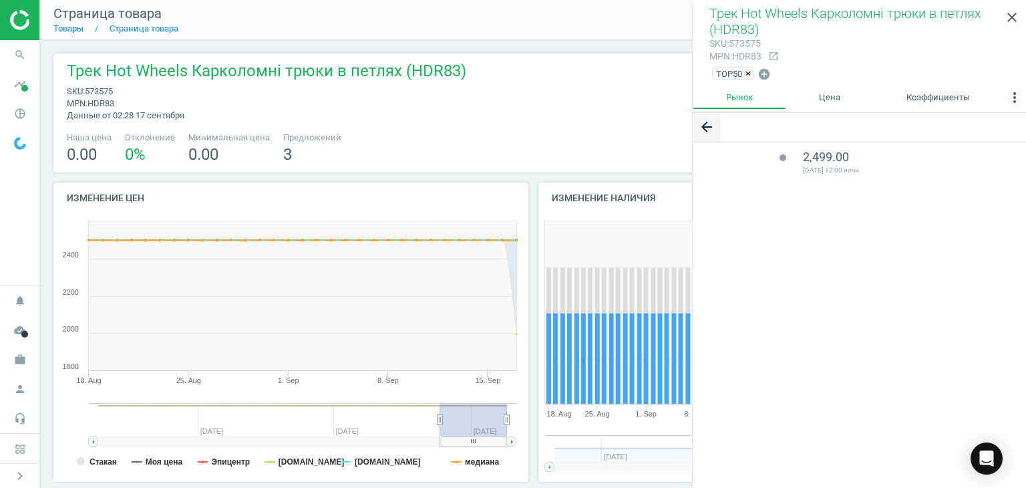
click at [704, 124] on icon "arrow_back" at bounding box center [707, 127] width 16 height 16
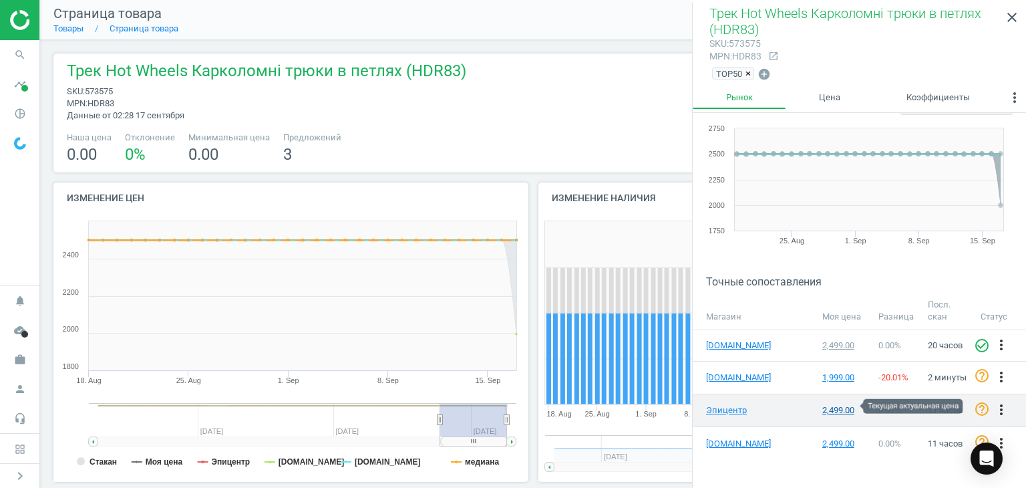
click at [832, 406] on div "2,499.00" at bounding box center [843, 410] width 43 height 12
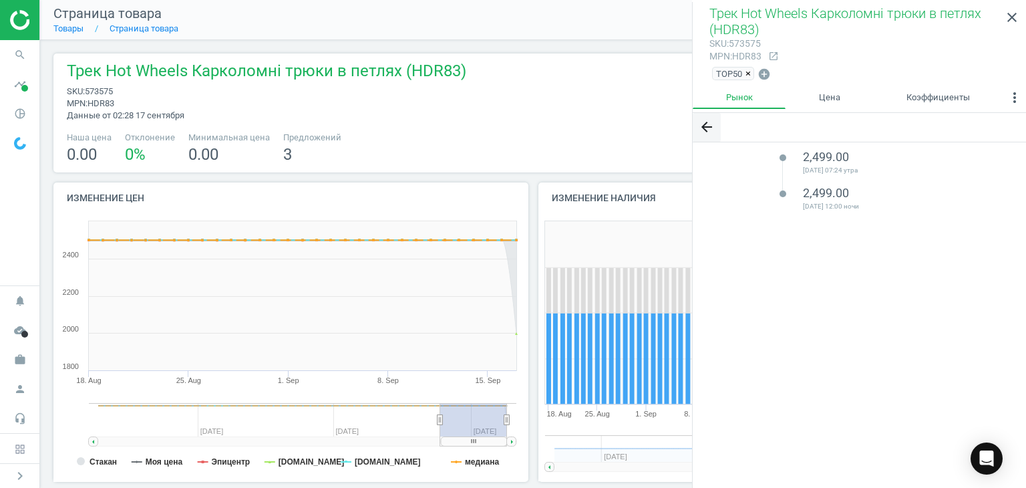
click at [702, 126] on icon "arrow_back" at bounding box center [707, 127] width 16 height 16
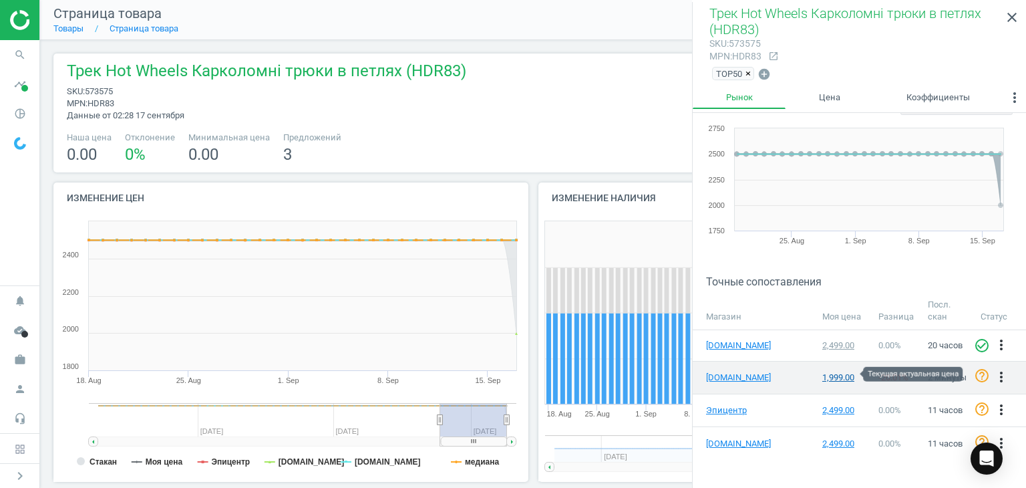
click at [830, 375] on div "1,999.00" at bounding box center [843, 377] width 43 height 12
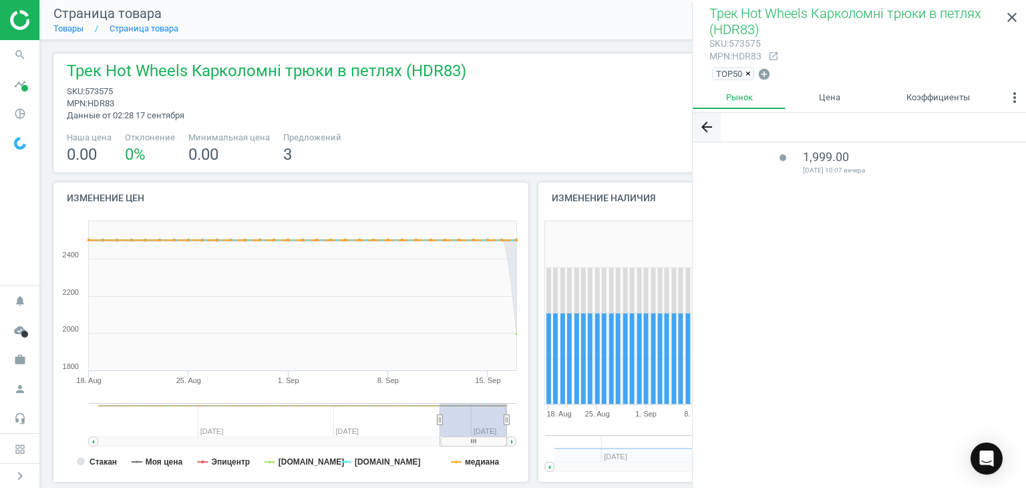
click at [706, 120] on icon "arrow_back" at bounding box center [707, 127] width 16 height 16
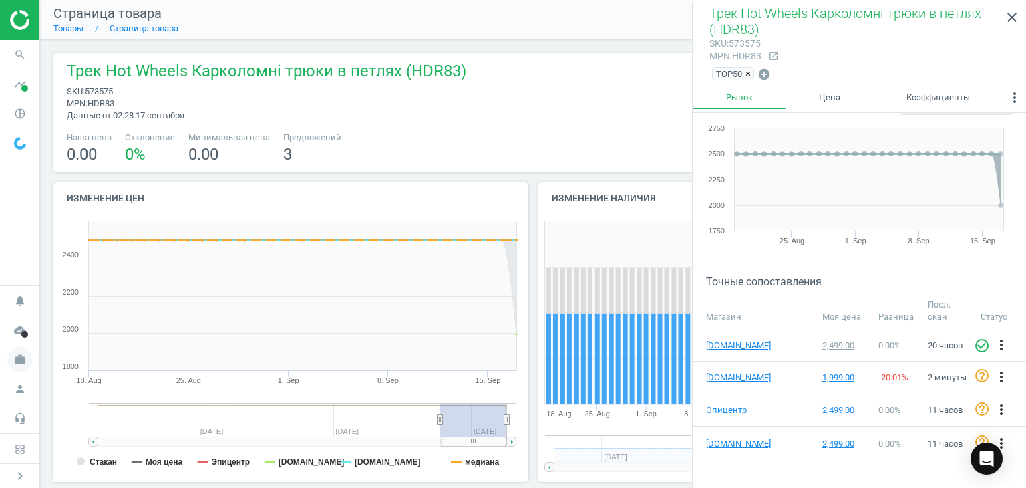
click at [19, 358] on icon "work" at bounding box center [19, 359] width 25 height 25
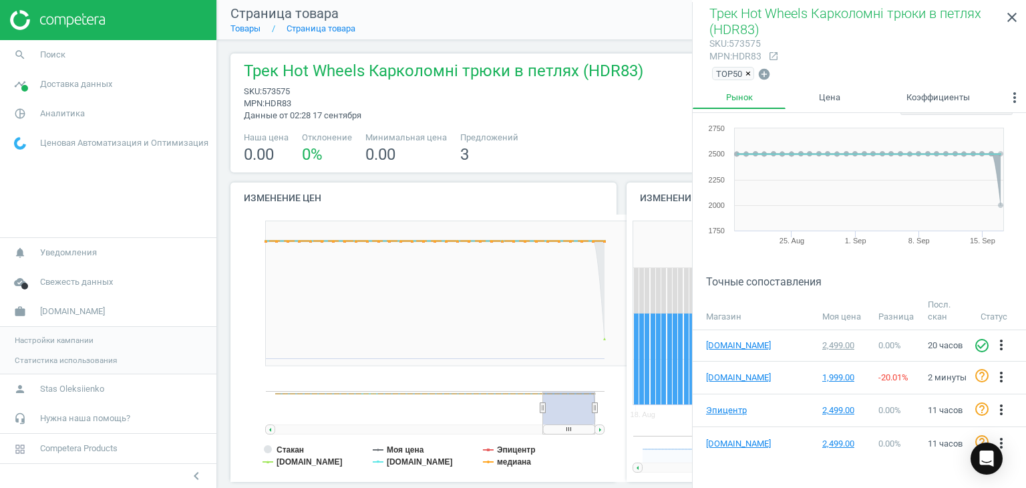
scroll to position [6, 7]
click at [67, 341] on span "Настройки кампании" at bounding box center [54, 340] width 79 height 11
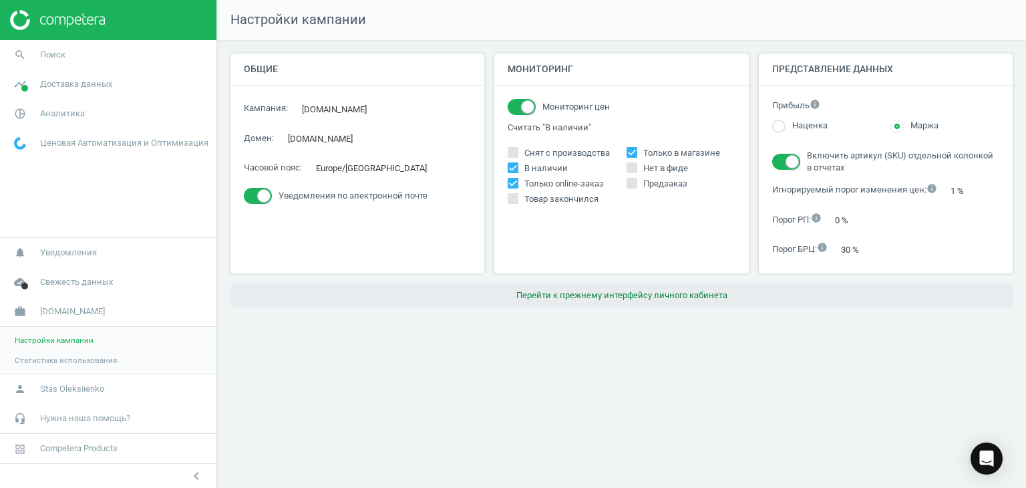
click at [603, 295] on button "Перейти к прежнему интерфейсу личного кабинета" at bounding box center [622, 295] width 782 height 24
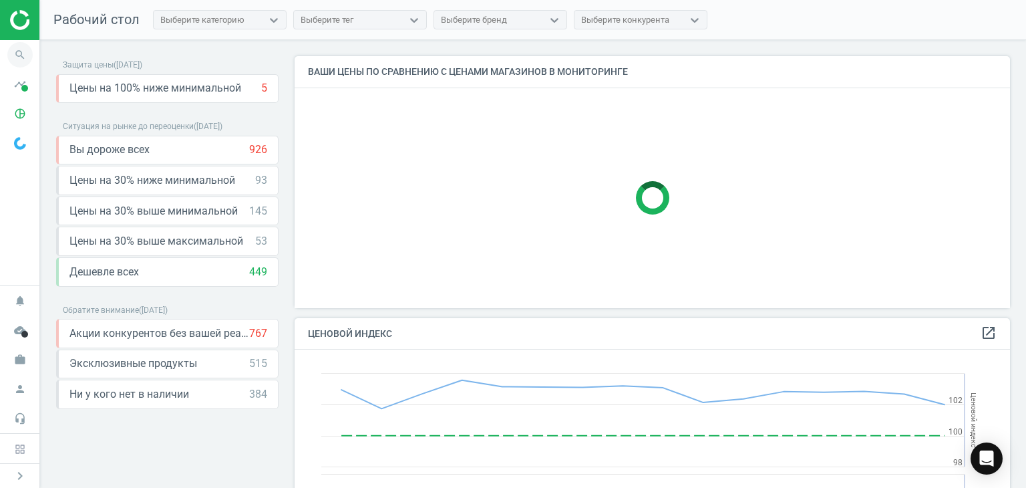
scroll to position [328, 726]
click at [23, 51] on icon "search" at bounding box center [19, 54] width 25 height 25
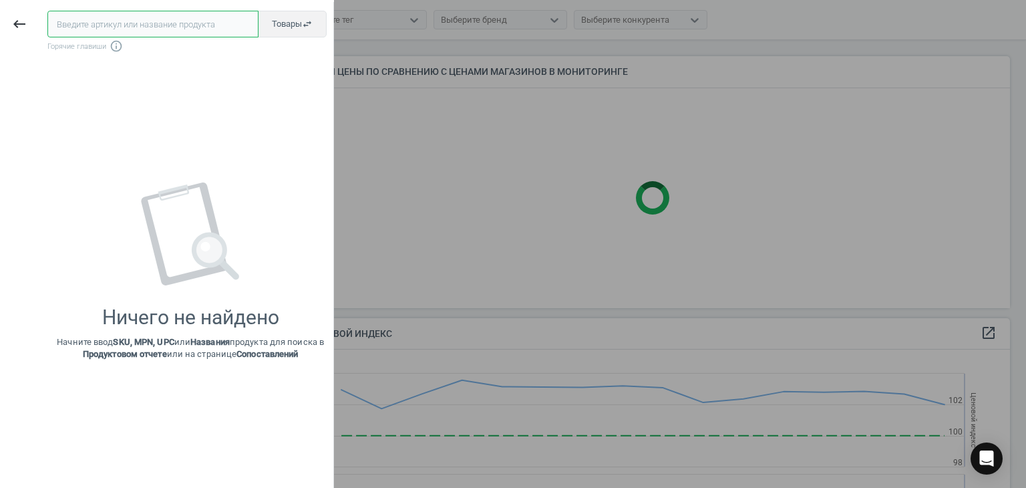
click at [103, 25] on input "text" at bounding box center [152, 24] width 211 height 27
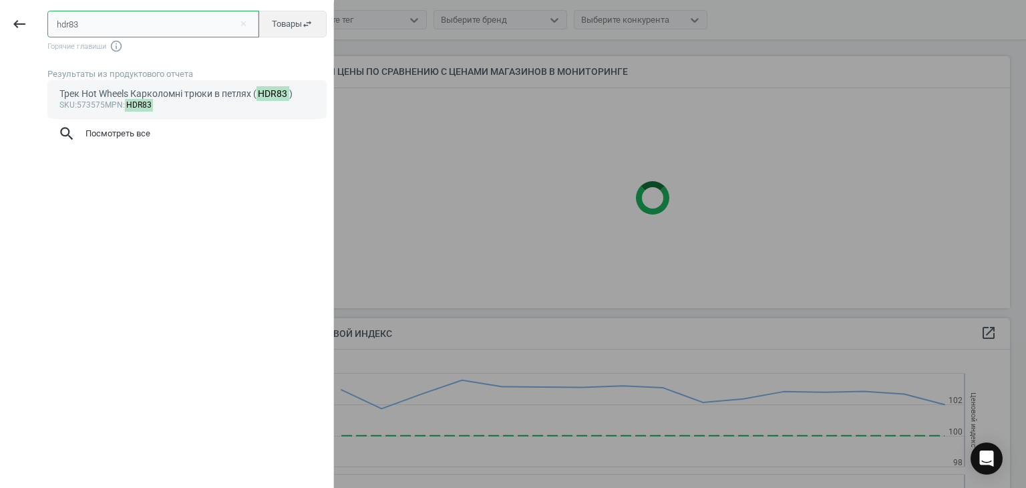
type input "hdr83"
click at [184, 92] on div "Трек Hot Wheels Карколомні трюки в петлях ( HDR83 )" at bounding box center [187, 94] width 256 height 13
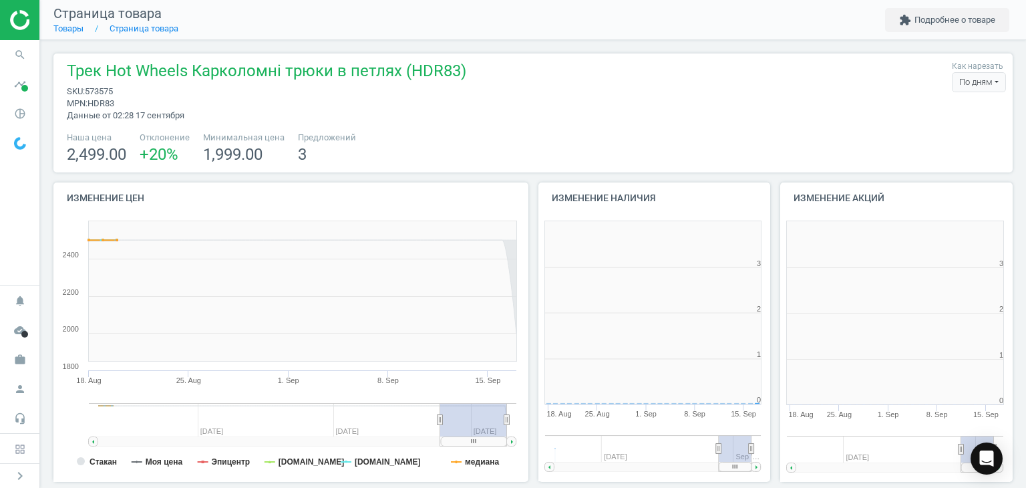
scroll to position [288, 250]
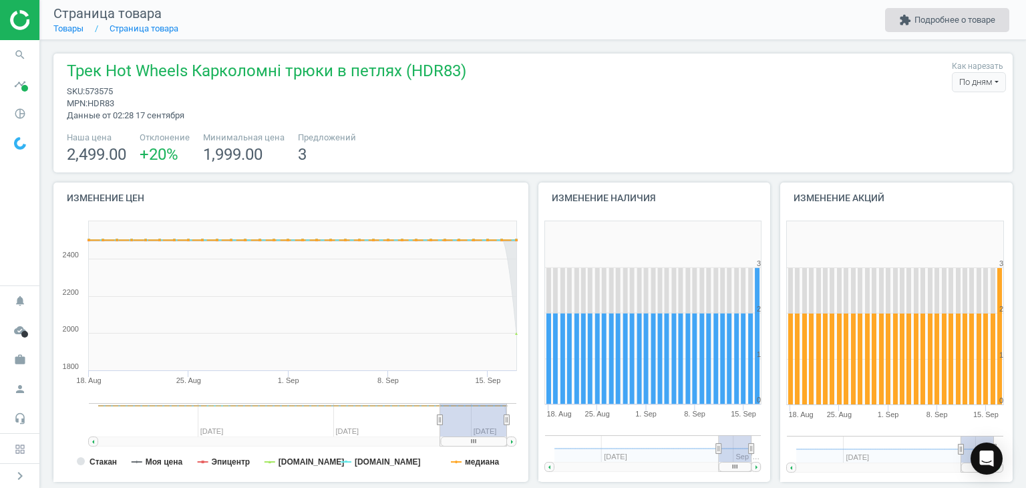
click at [970, 20] on button "extension Подробнее о товаре" at bounding box center [947, 20] width 124 height 24
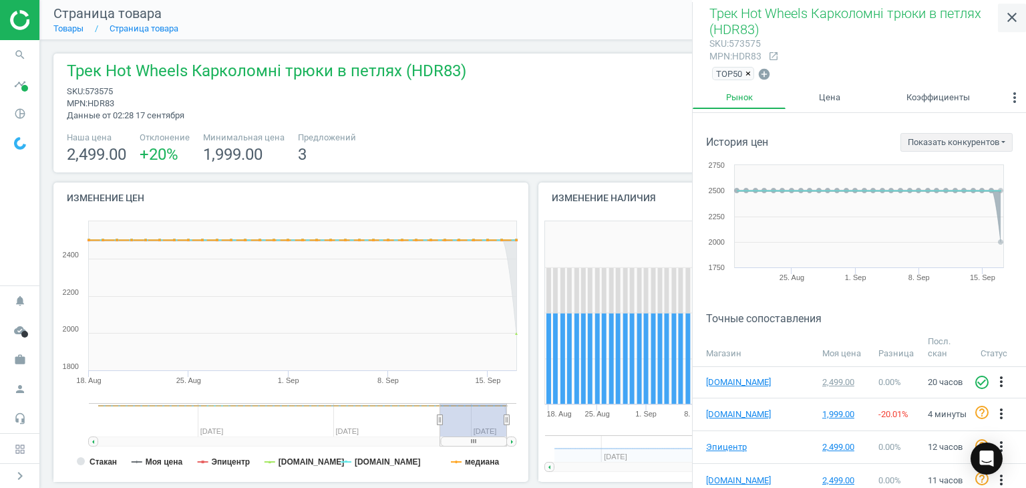
click at [1016, 18] on icon "close" at bounding box center [1012, 17] width 16 height 16
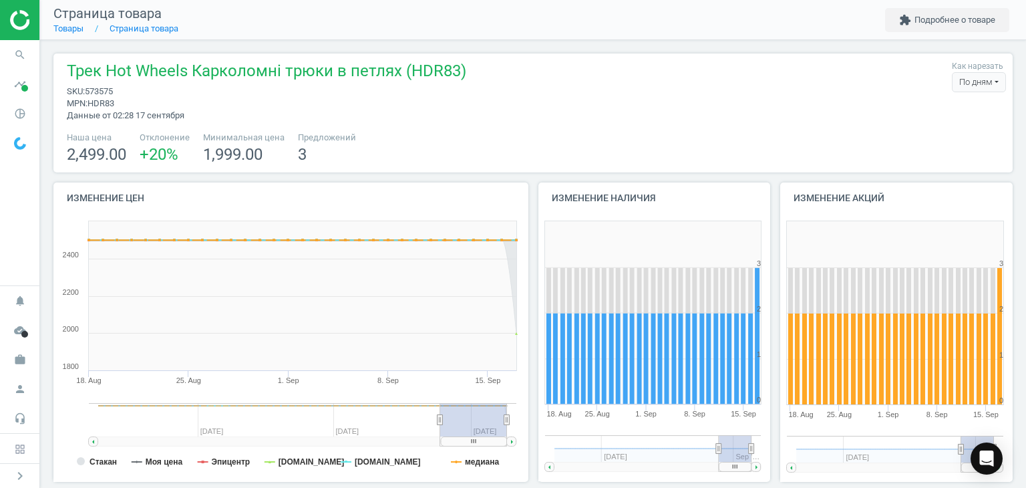
click at [989, 80] on div "По дням" at bounding box center [979, 82] width 54 height 20
click at [955, 126] on button "По часам" at bounding box center [963, 122] width 86 height 16
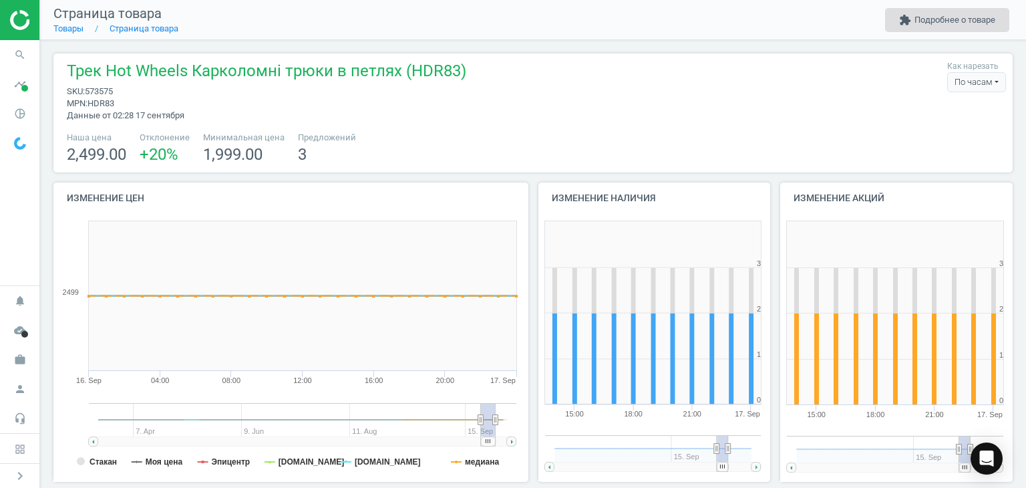
click at [943, 17] on button "extension Подробнее о товаре" at bounding box center [947, 20] width 124 height 24
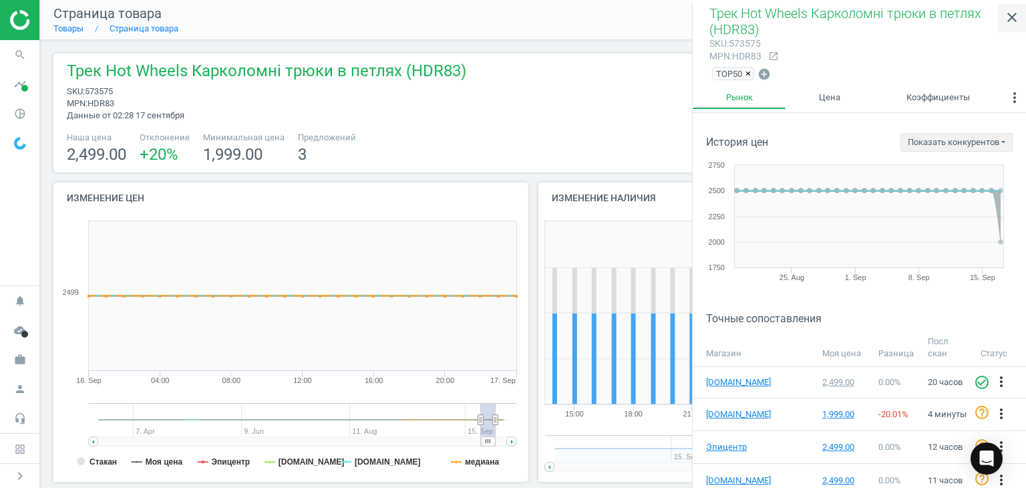
click at [1005, 16] on icon "close" at bounding box center [1012, 17] width 16 height 16
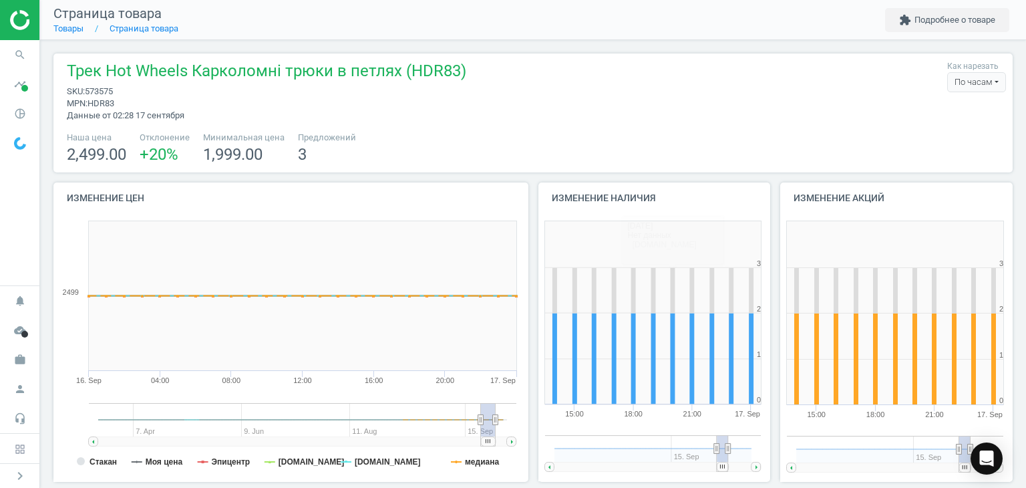
click at [961, 82] on div "По часам" at bounding box center [976, 82] width 59 height 20
click at [946, 102] on button "По дням" at bounding box center [963, 106] width 86 height 16
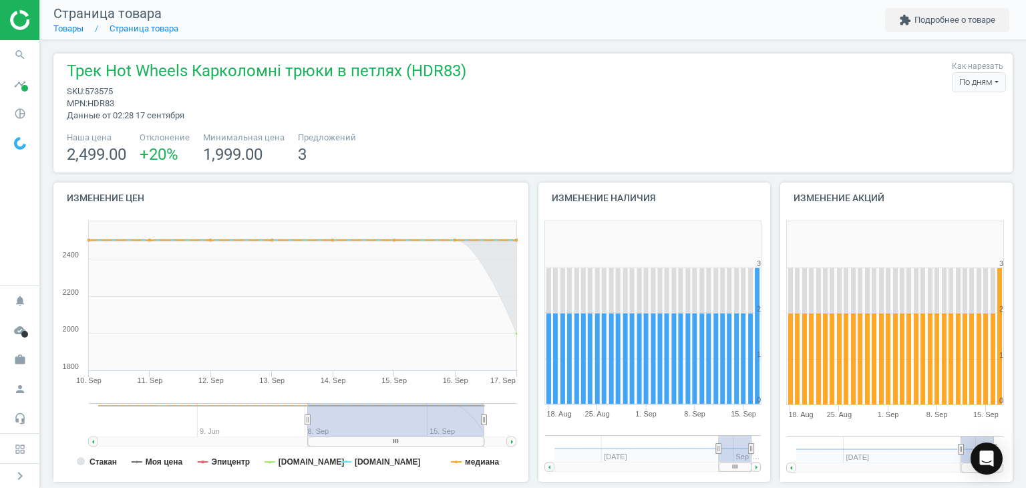
drag, startPoint x: 278, startPoint y: 420, endPoint x: 425, endPoint y: 414, distance: 147.1
click at [425, 414] on g at bounding box center [303, 424] width 428 height 43
click at [960, 27] on button "extension Подробнее о товаре" at bounding box center [947, 20] width 124 height 24
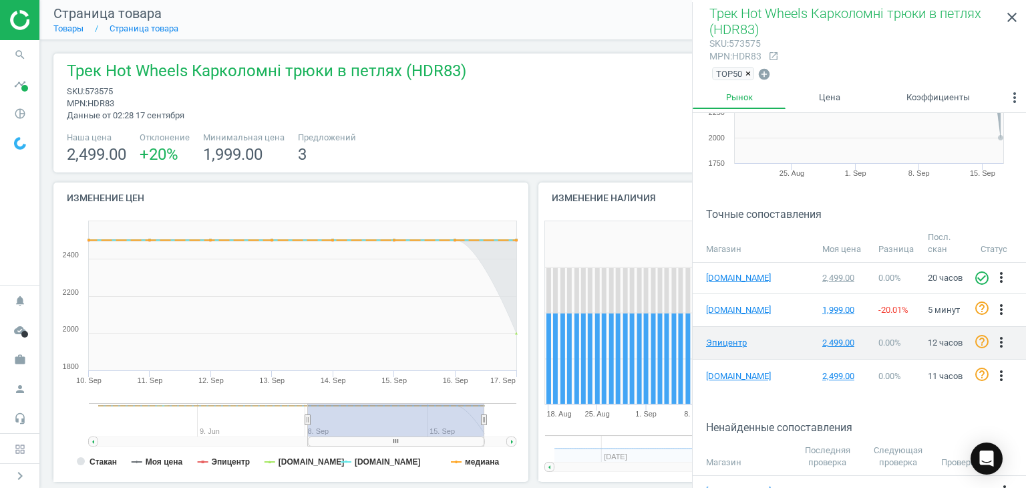
scroll to position [105, 0]
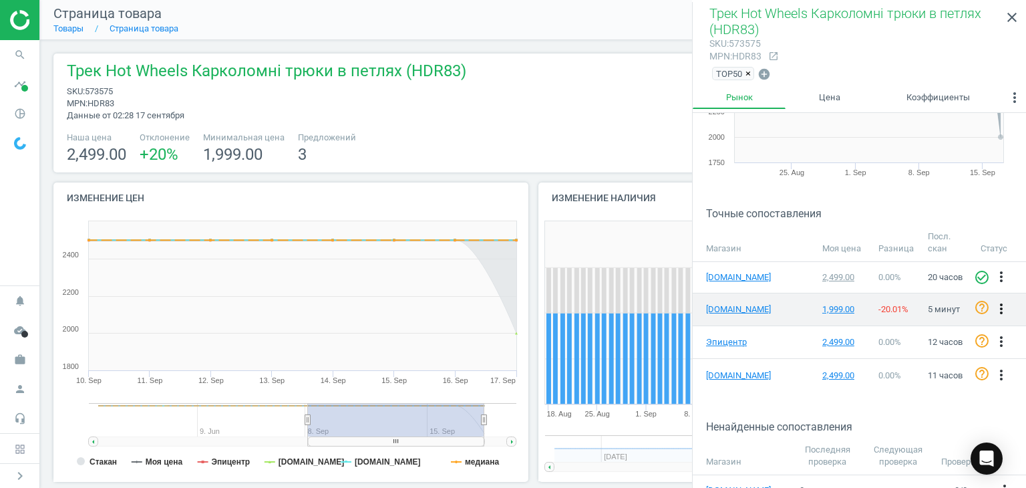
click at [995, 303] on icon "more_vert" at bounding box center [1001, 309] width 16 height 16
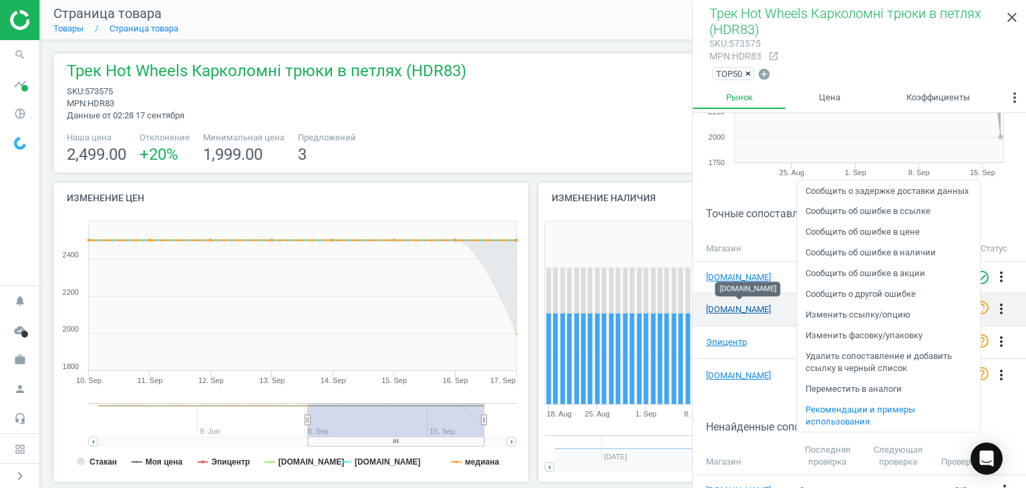
click at [735, 307] on link "[DOMAIN_NAME]" at bounding box center [739, 309] width 67 height 12
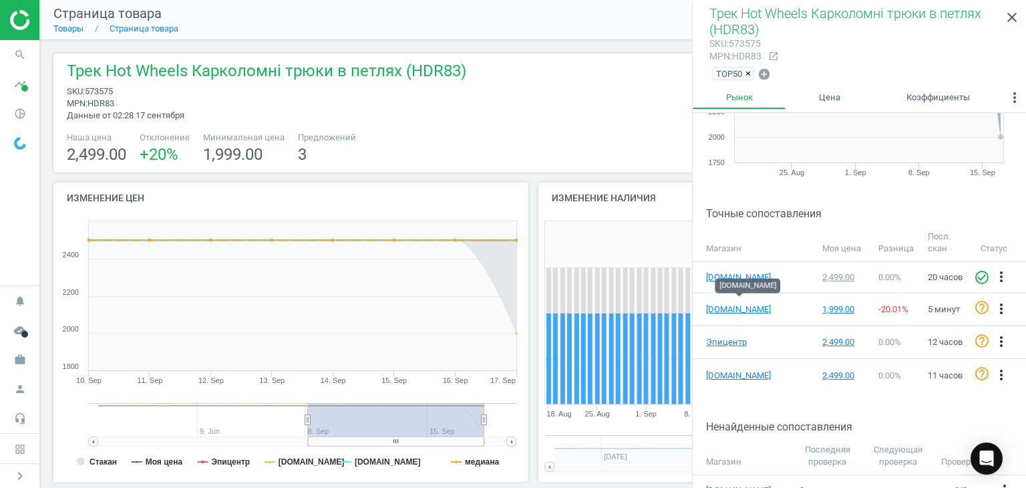
scroll to position [123, 0]
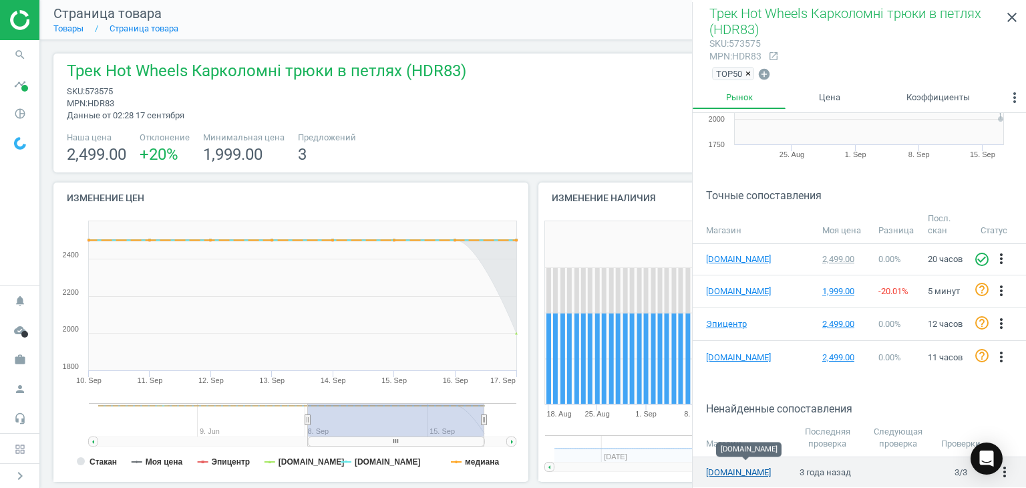
click at [730, 466] on link "[DOMAIN_NAME]" at bounding box center [746, 472] width 80 height 12
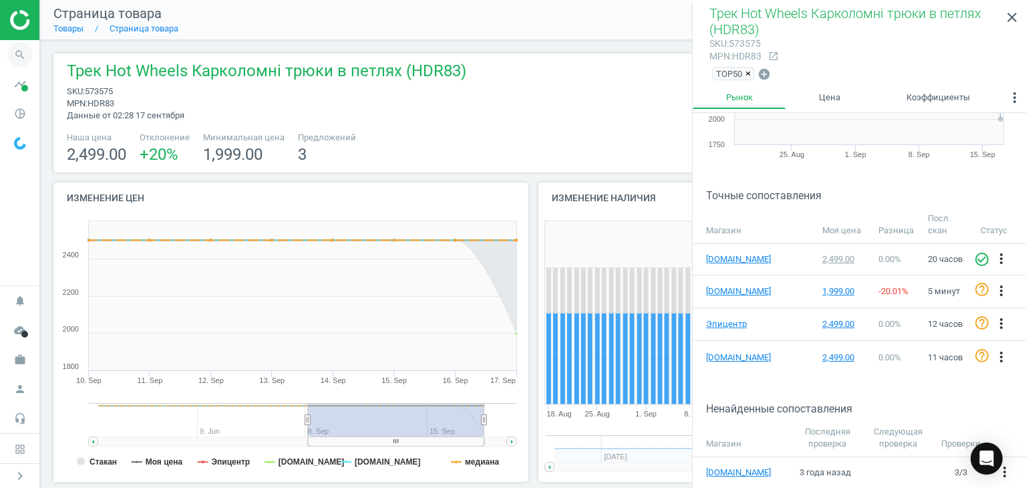
click at [20, 52] on icon "search" at bounding box center [19, 54] width 25 height 25
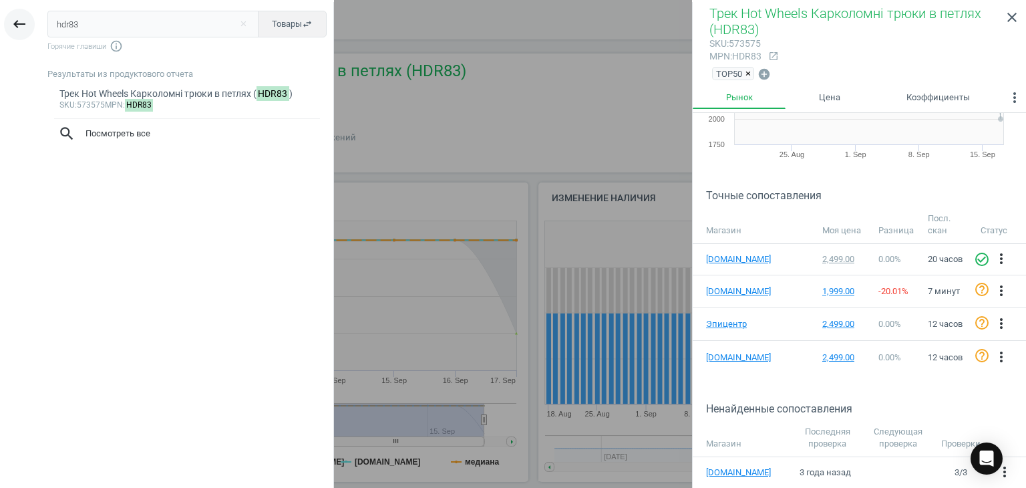
click at [16, 21] on icon "keyboard_backspace" at bounding box center [19, 24] width 16 height 16
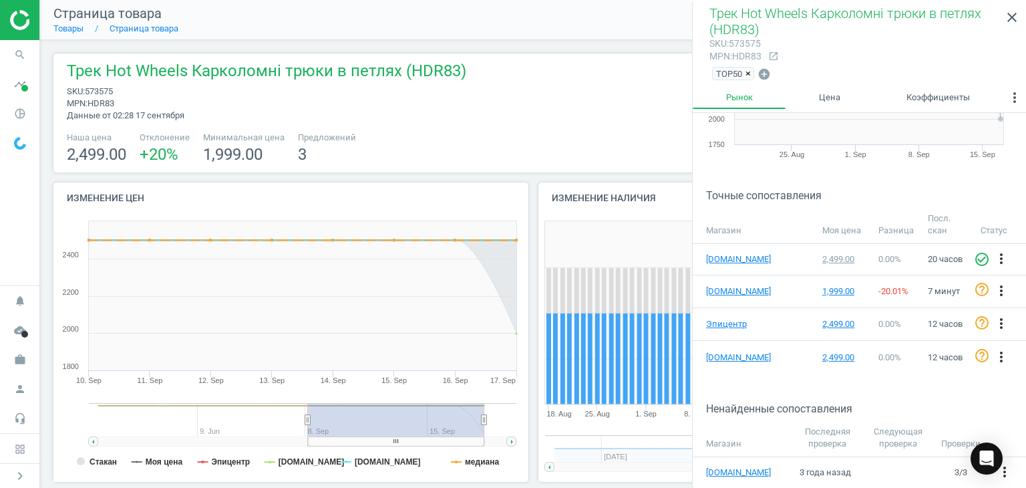
drag, startPoint x: 21, startPoint y: 359, endPoint x: 24, endPoint y: 335, distance: 23.5
click at [21, 359] on icon "work" at bounding box center [19, 359] width 25 height 25
